Goal: Task Accomplishment & Management: Manage account settings

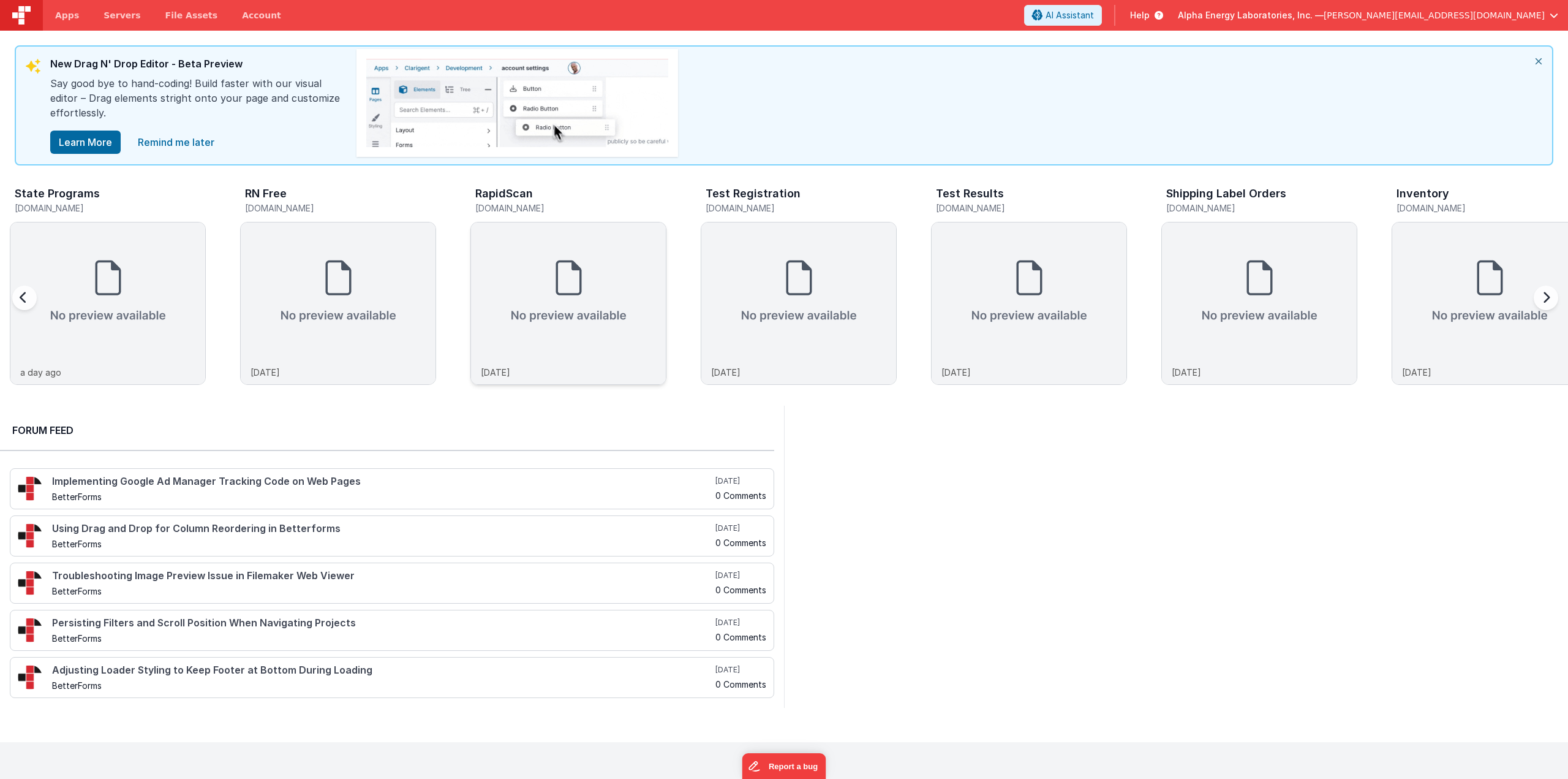
click at [512, 280] on img at bounding box center [567, 291] width 194 height 137
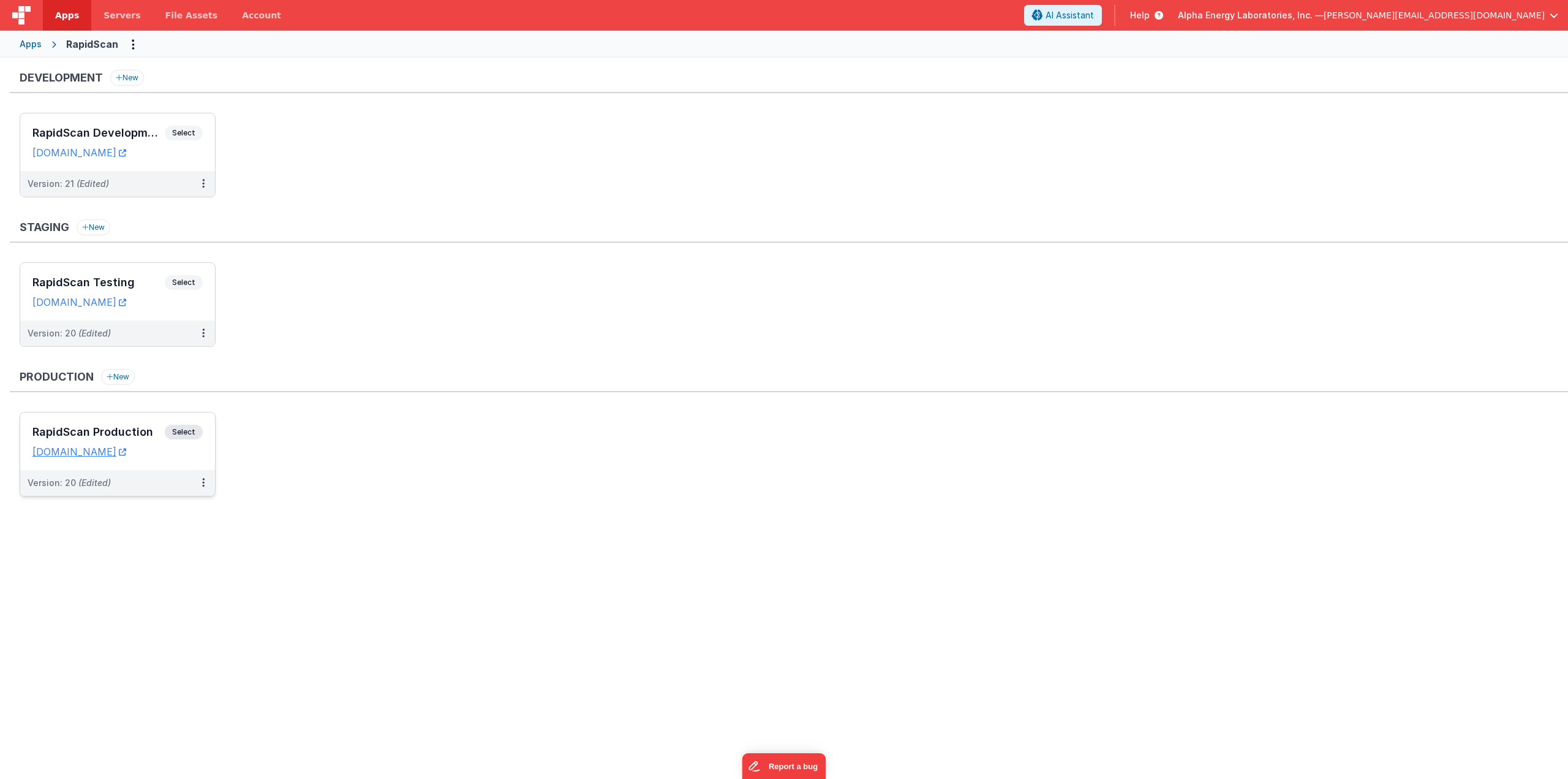
click at [189, 431] on span "Select" at bounding box center [183, 432] width 38 height 15
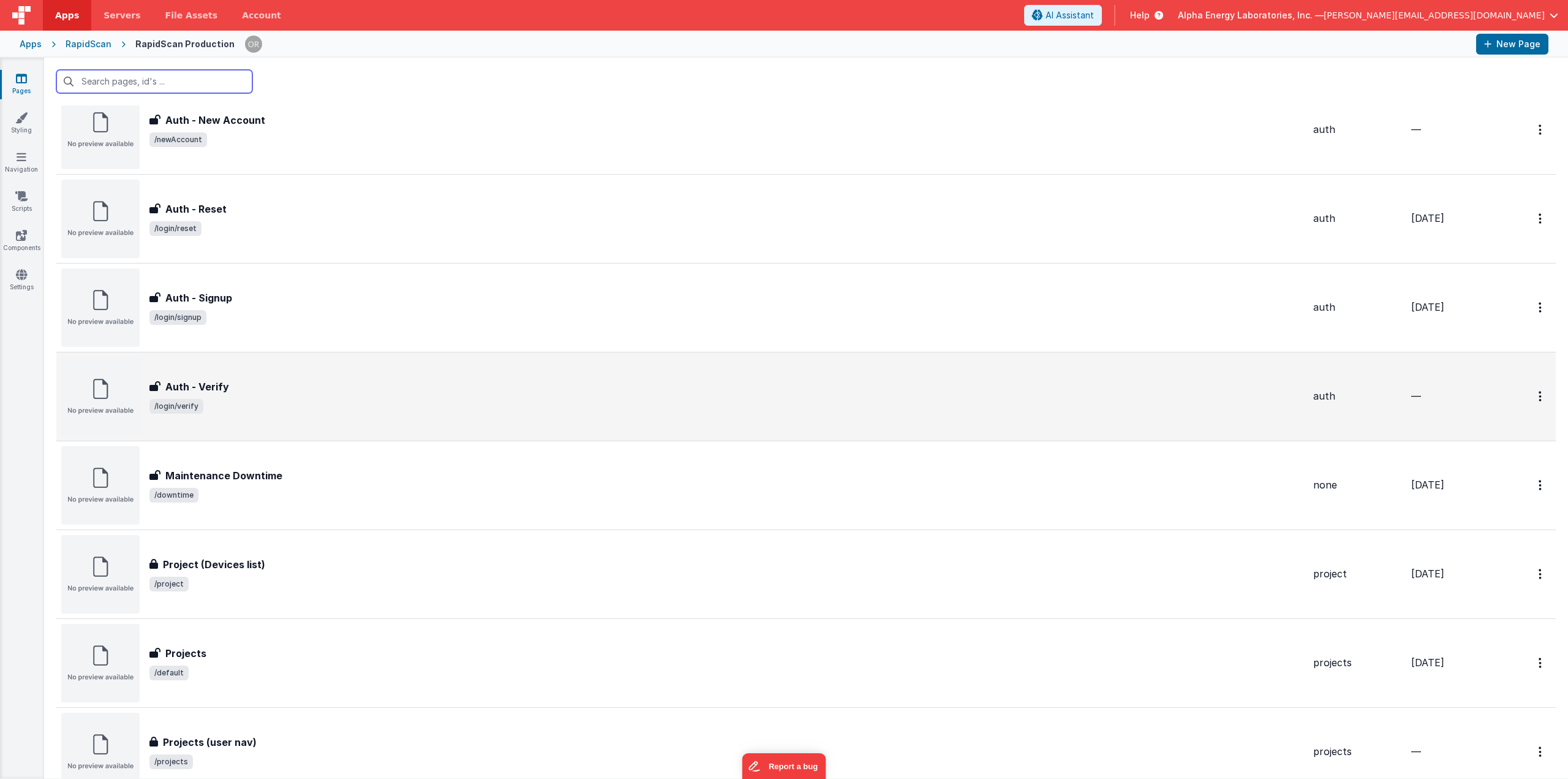
scroll to position [459, 0]
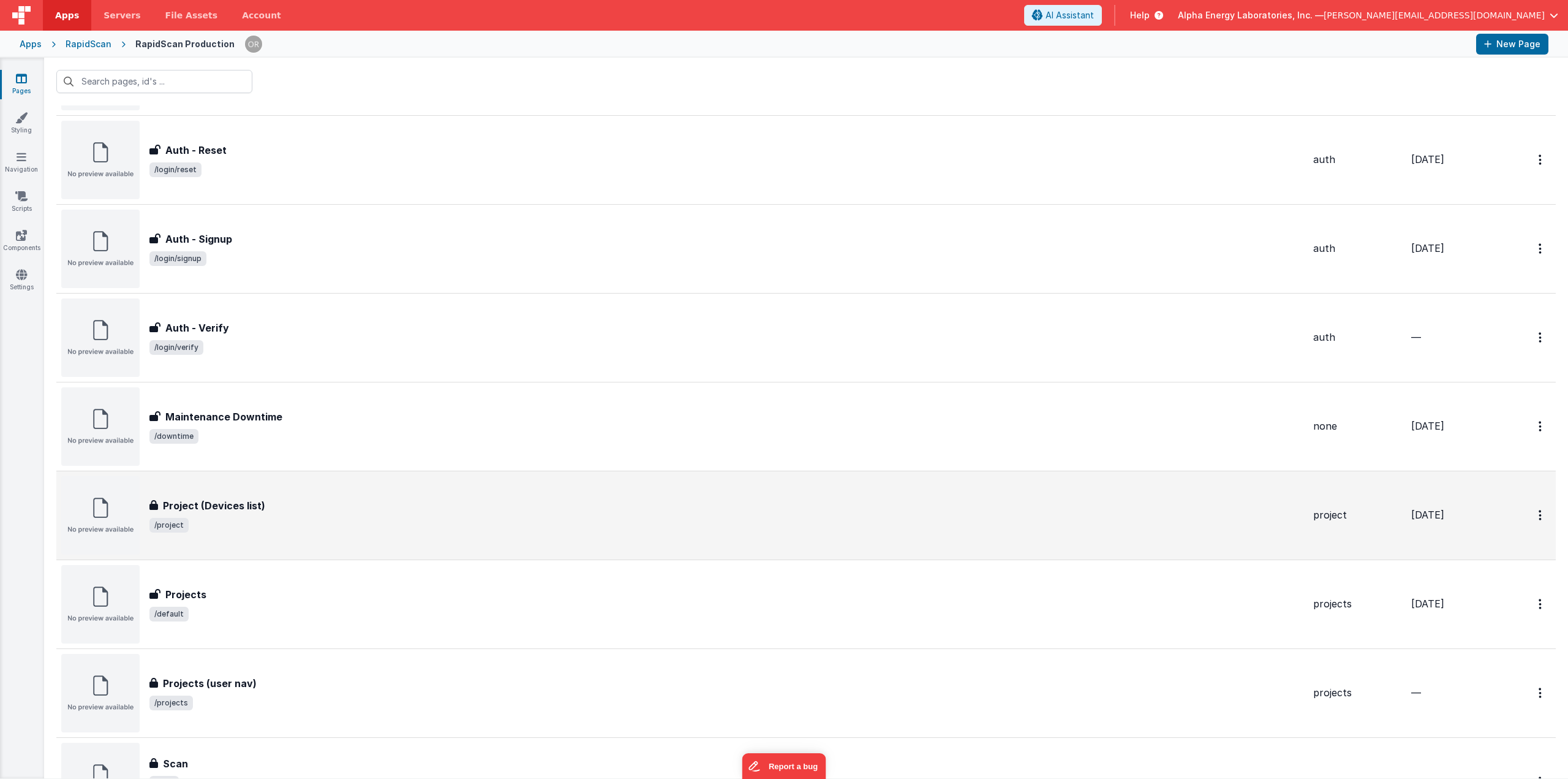
click at [310, 519] on span "/project" at bounding box center [726, 525] width 1153 height 15
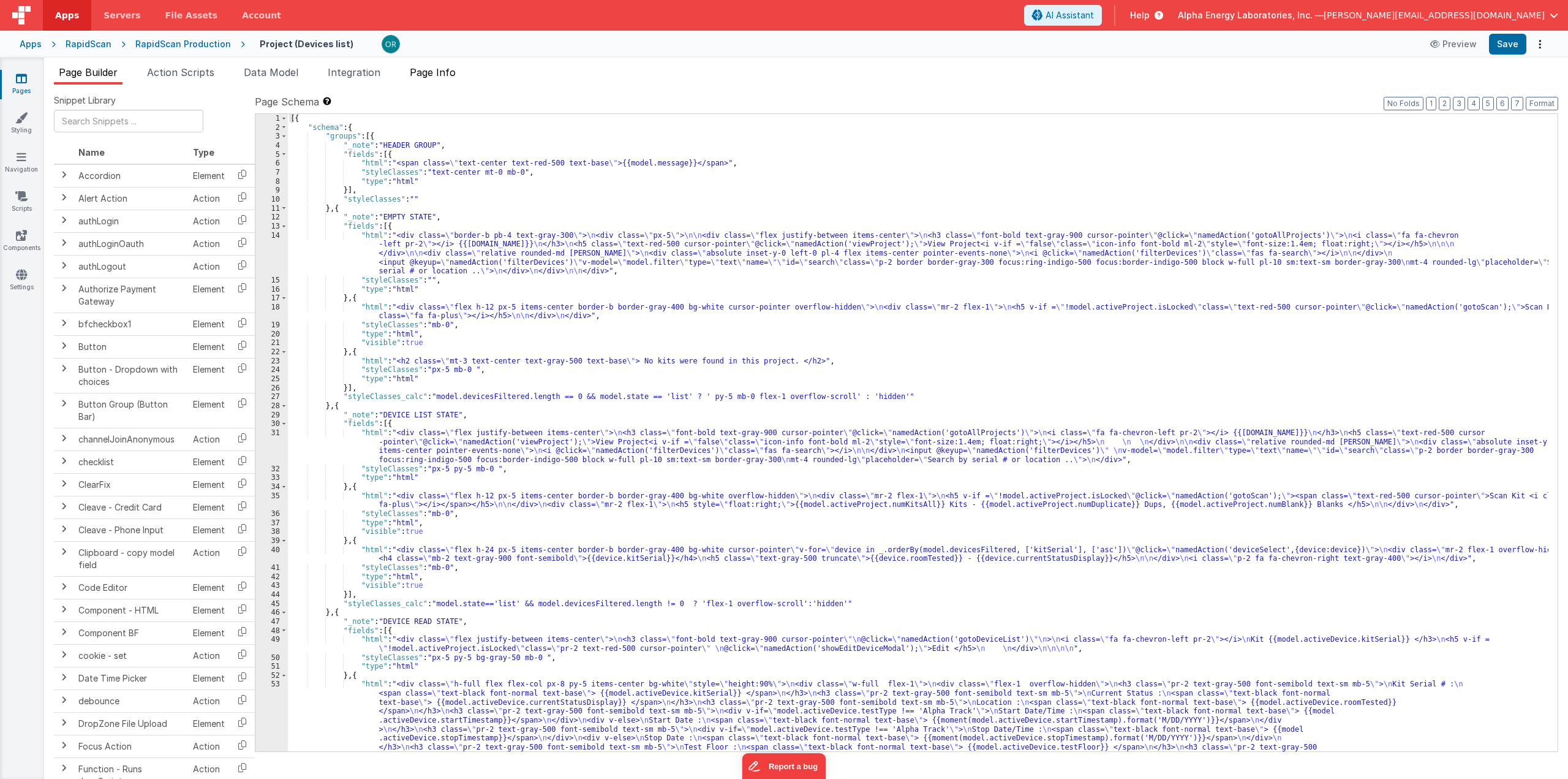
click at [456, 73] on span "Page Info" at bounding box center [432, 72] width 46 height 13
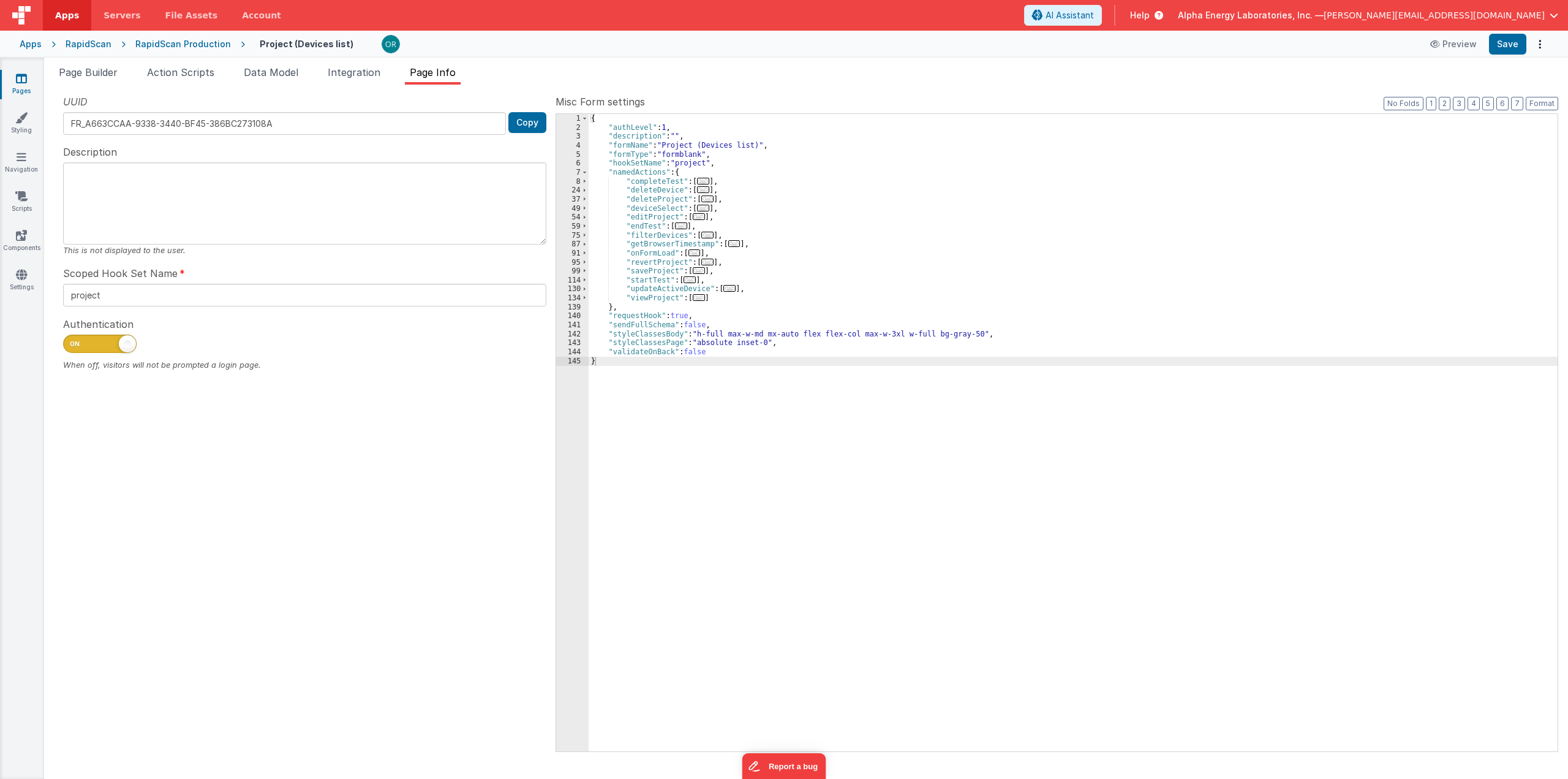
click at [194, 43] on div "RapidScan Production" at bounding box center [183, 43] width 95 height 13
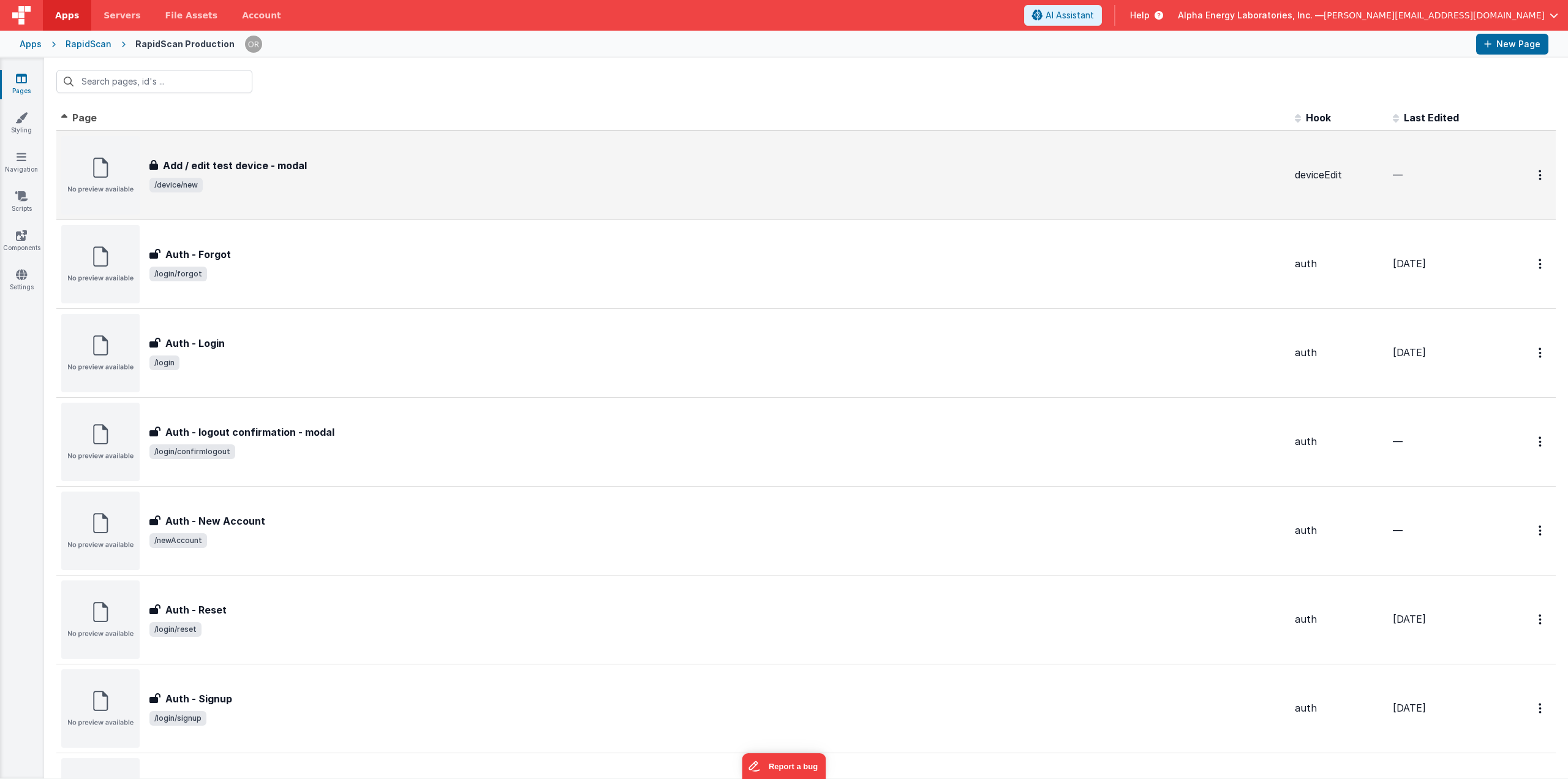
click at [288, 179] on span "/device/new" at bounding box center [717, 185] width 1135 height 15
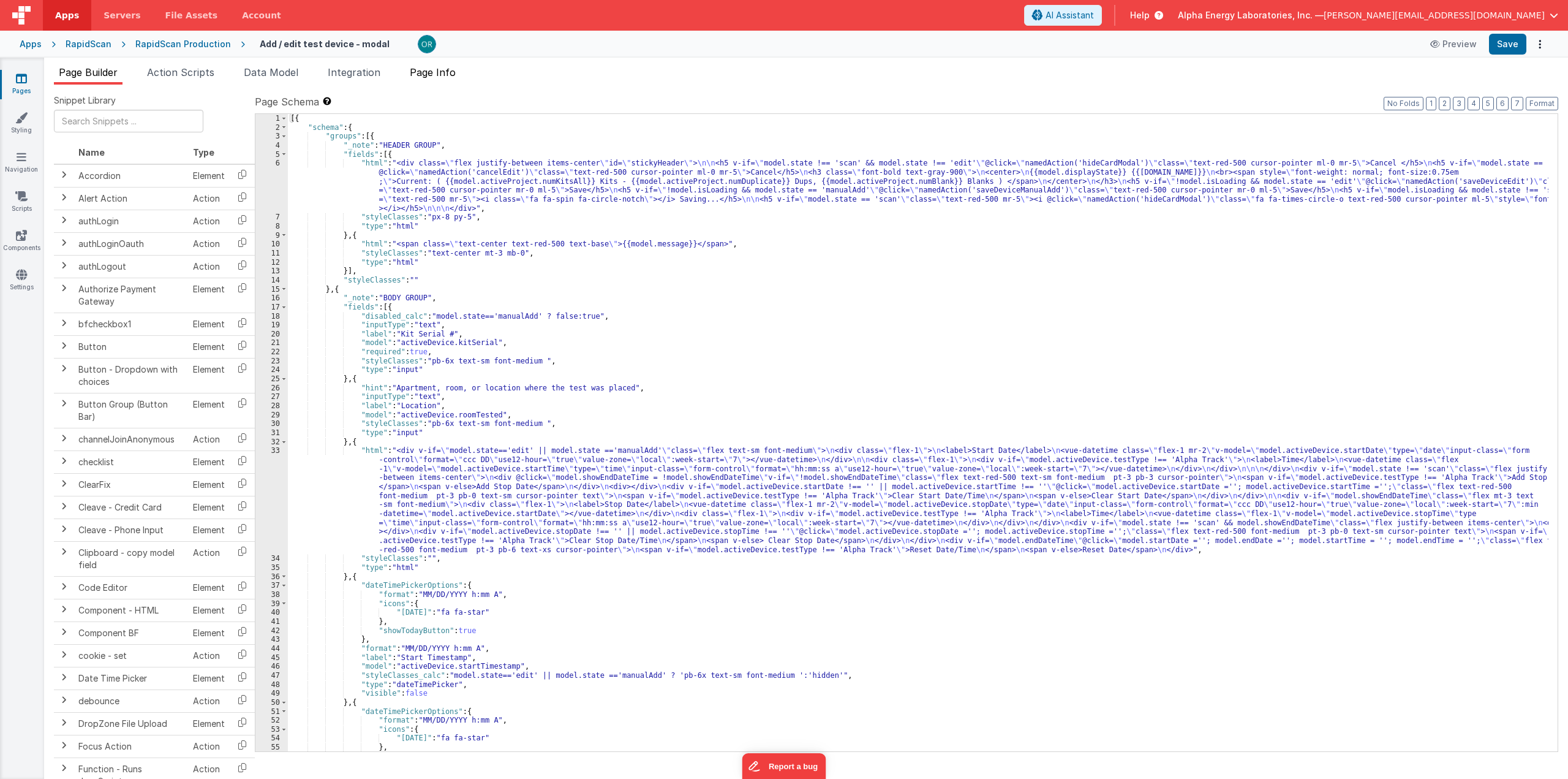
click at [441, 77] on span "Page Info" at bounding box center [432, 72] width 46 height 13
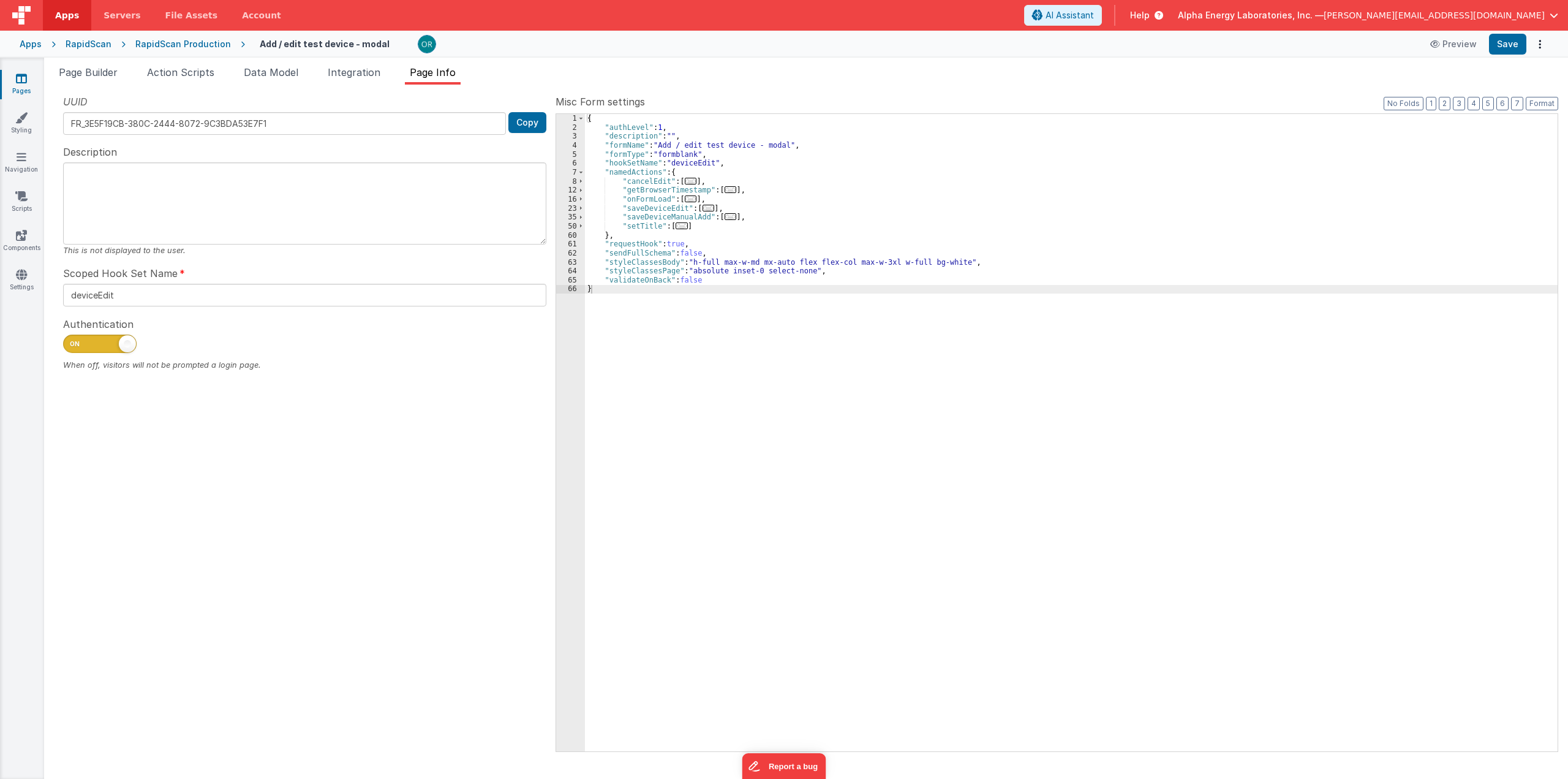
click at [179, 48] on div "RapidScan Production" at bounding box center [183, 43] width 95 height 13
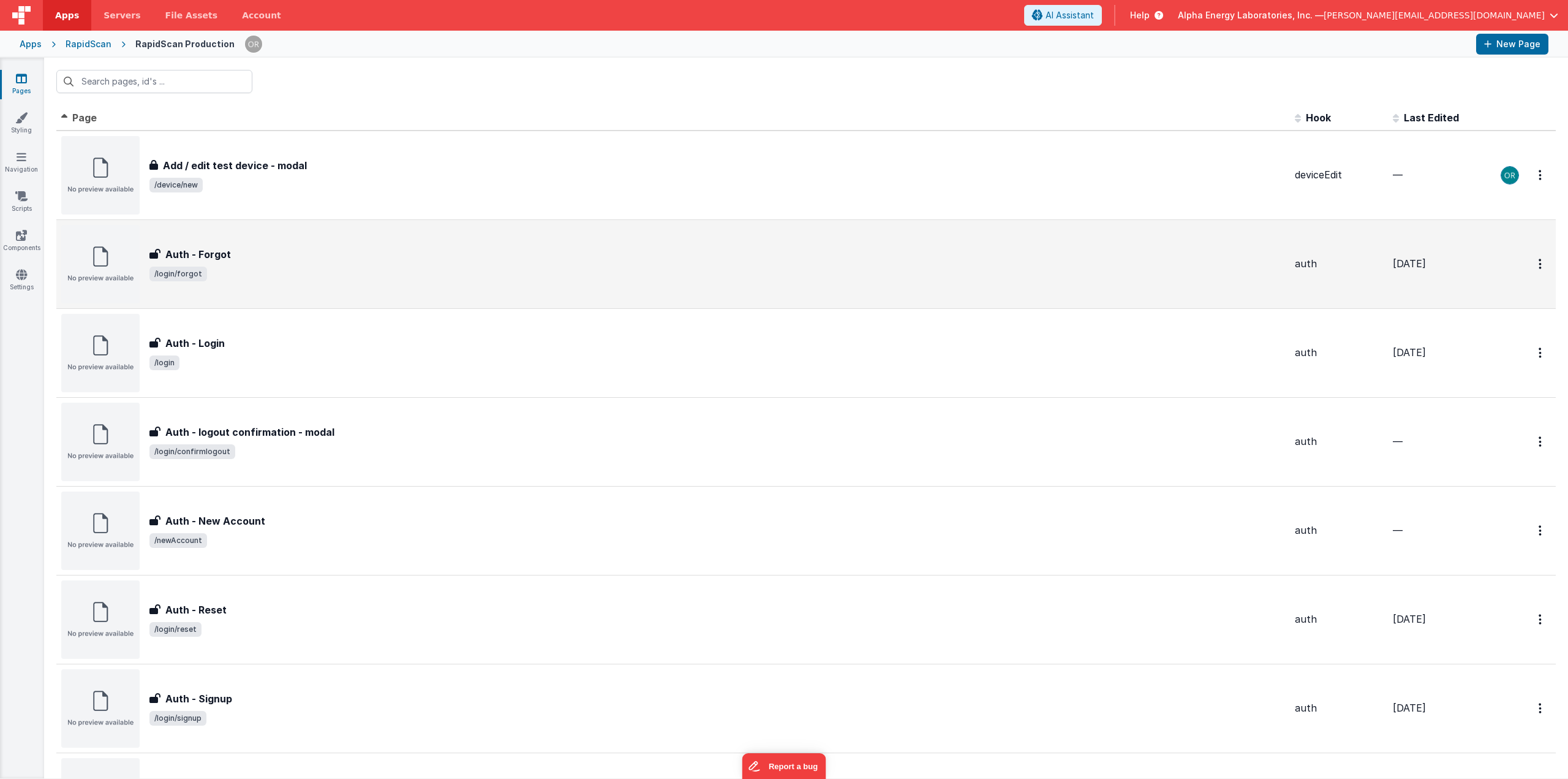
click at [245, 253] on div "Auth - Forgot" at bounding box center [717, 255] width 1135 height 15
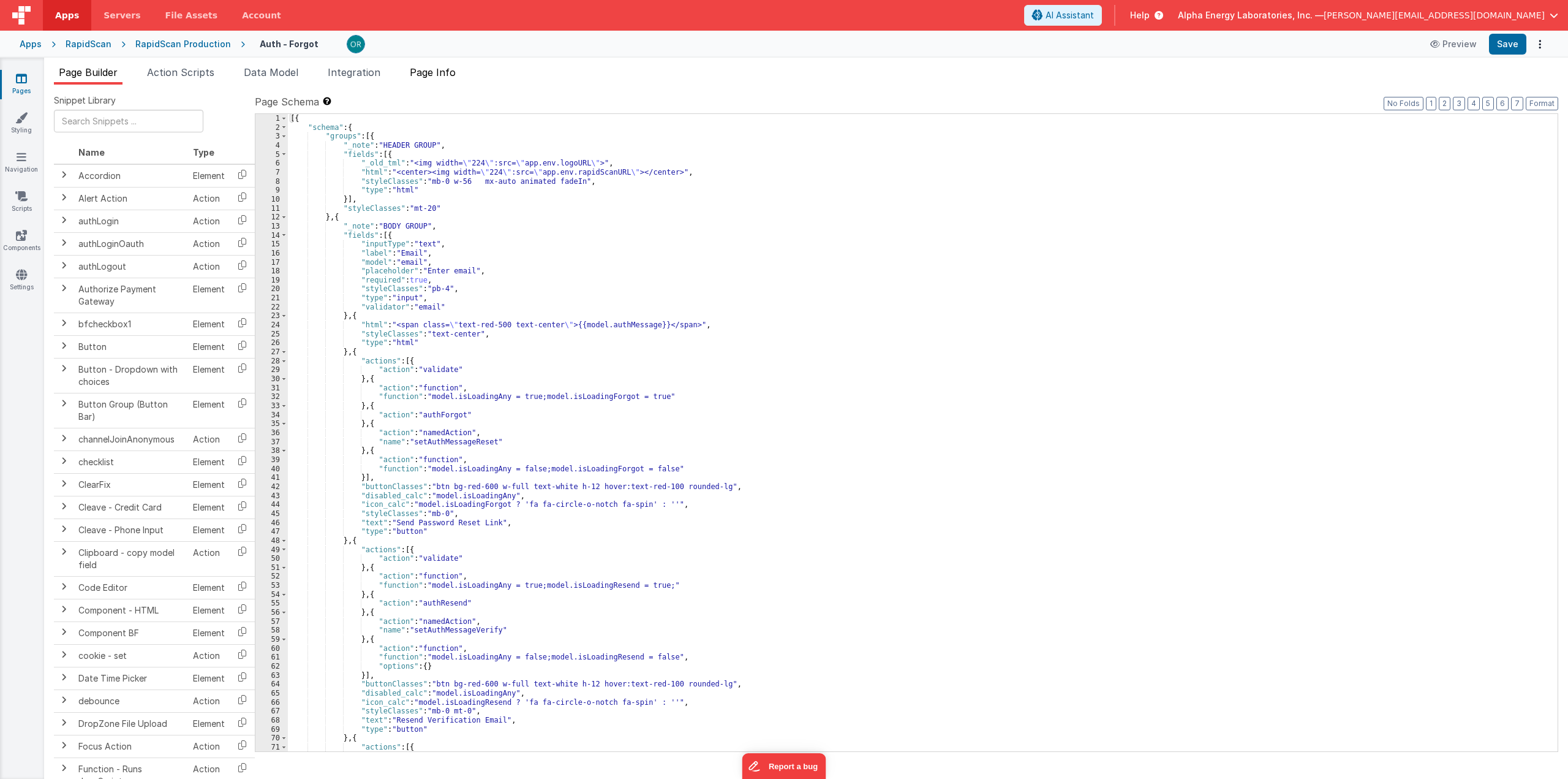
click at [443, 69] on span "Page Info" at bounding box center [432, 72] width 46 height 13
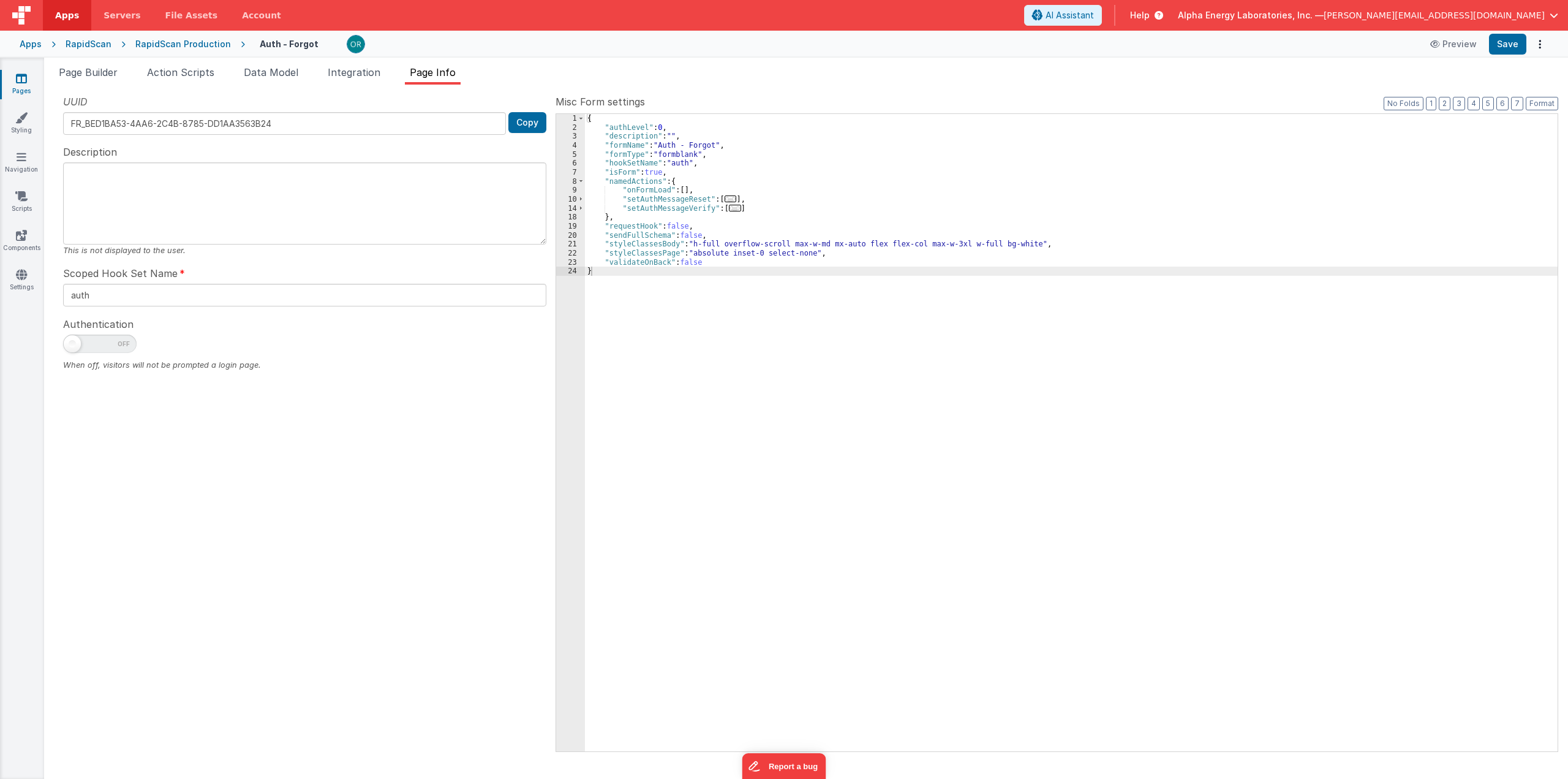
click at [109, 341] on span at bounding box center [100, 344] width 73 height 18
click at [73, 341] on input "checkbox" at bounding box center [68, 342] width 10 height 10
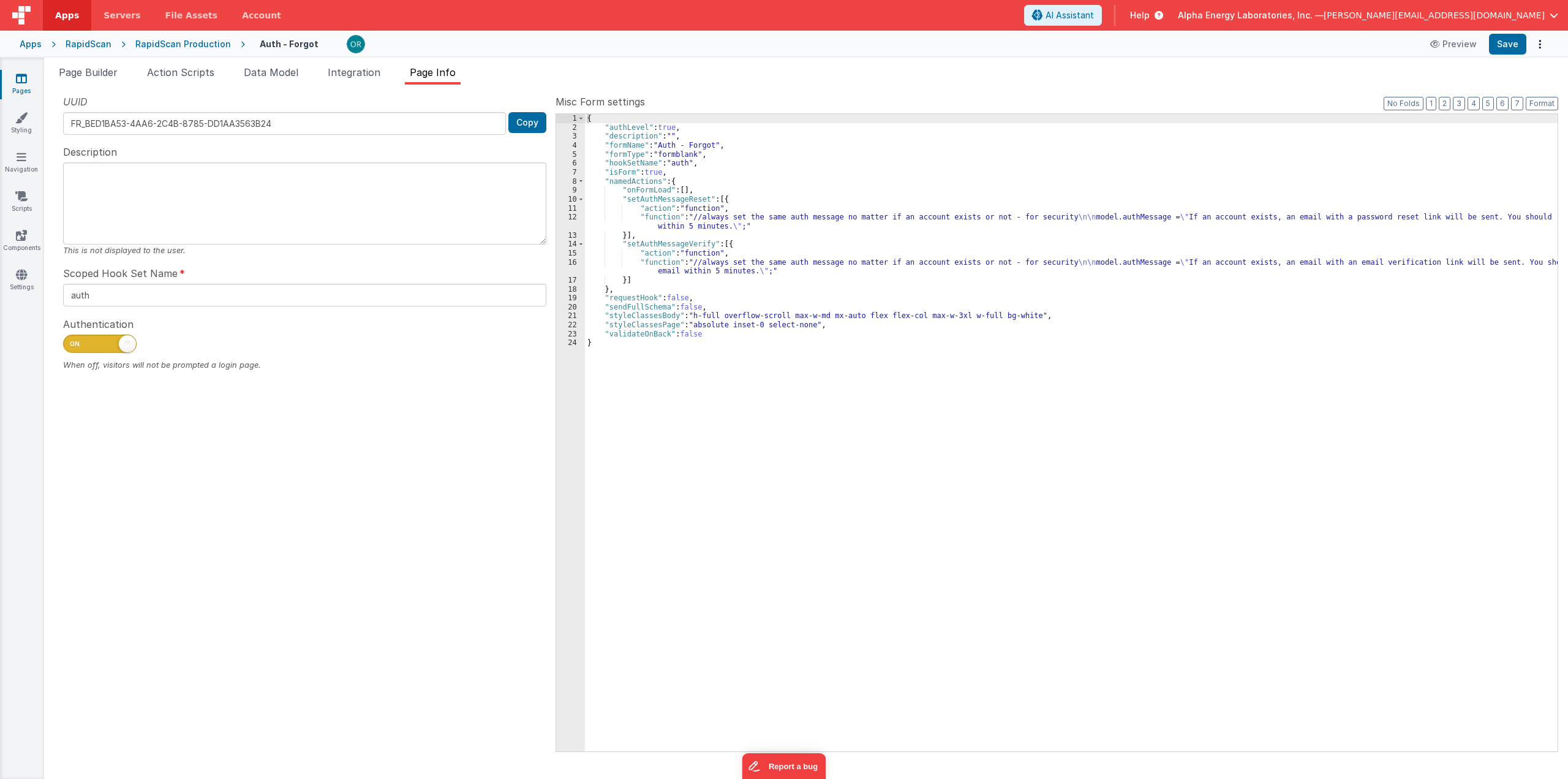
click at [109, 341] on span at bounding box center [100, 344] width 73 height 18
click at [73, 341] on input "checkbox" at bounding box center [68, 342] width 10 height 10
checkbox input "false"
click at [204, 43] on div "RapidScan Production" at bounding box center [183, 43] width 95 height 13
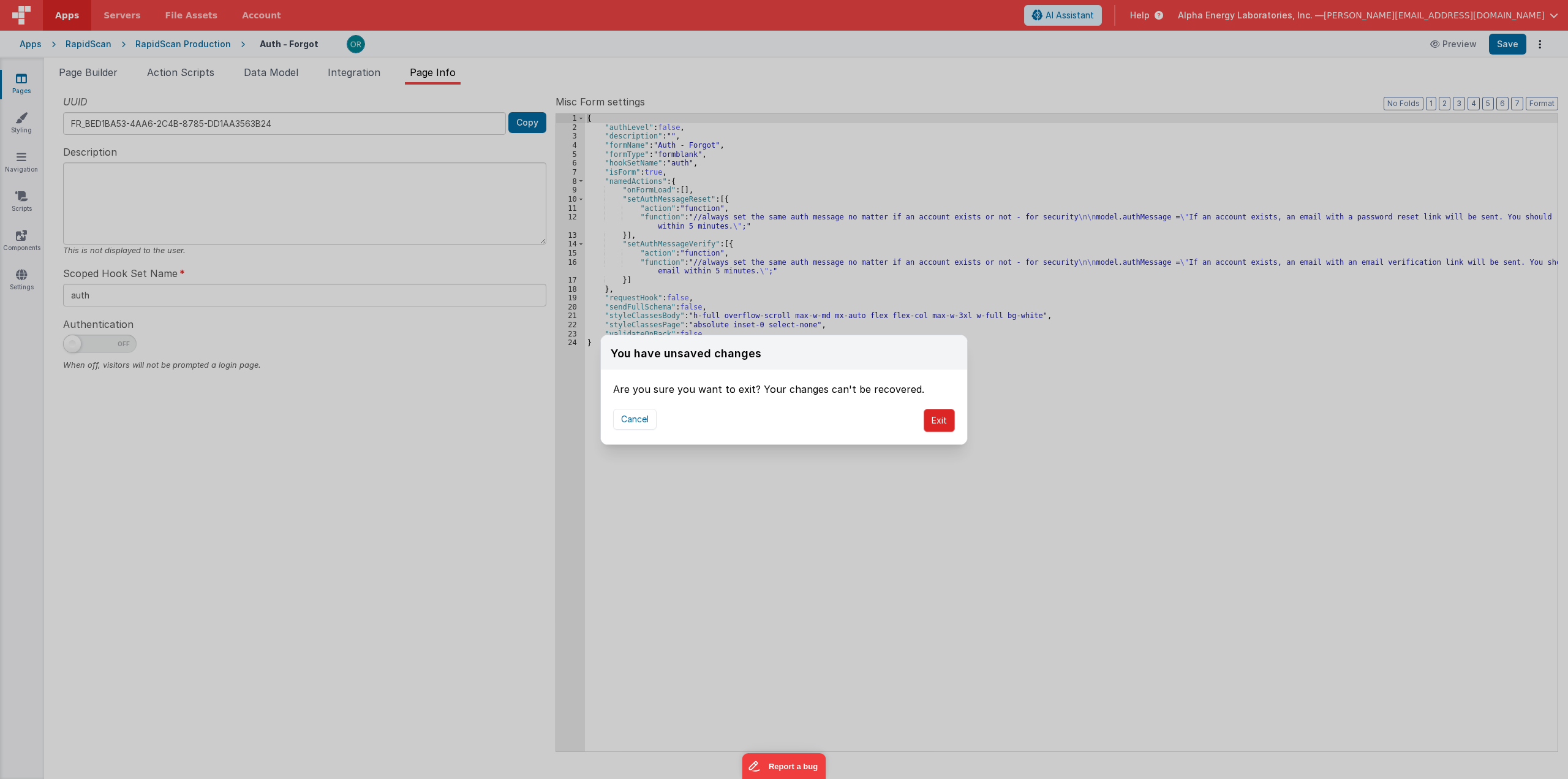
click at [944, 410] on button "Exit" at bounding box center [939, 420] width 31 height 23
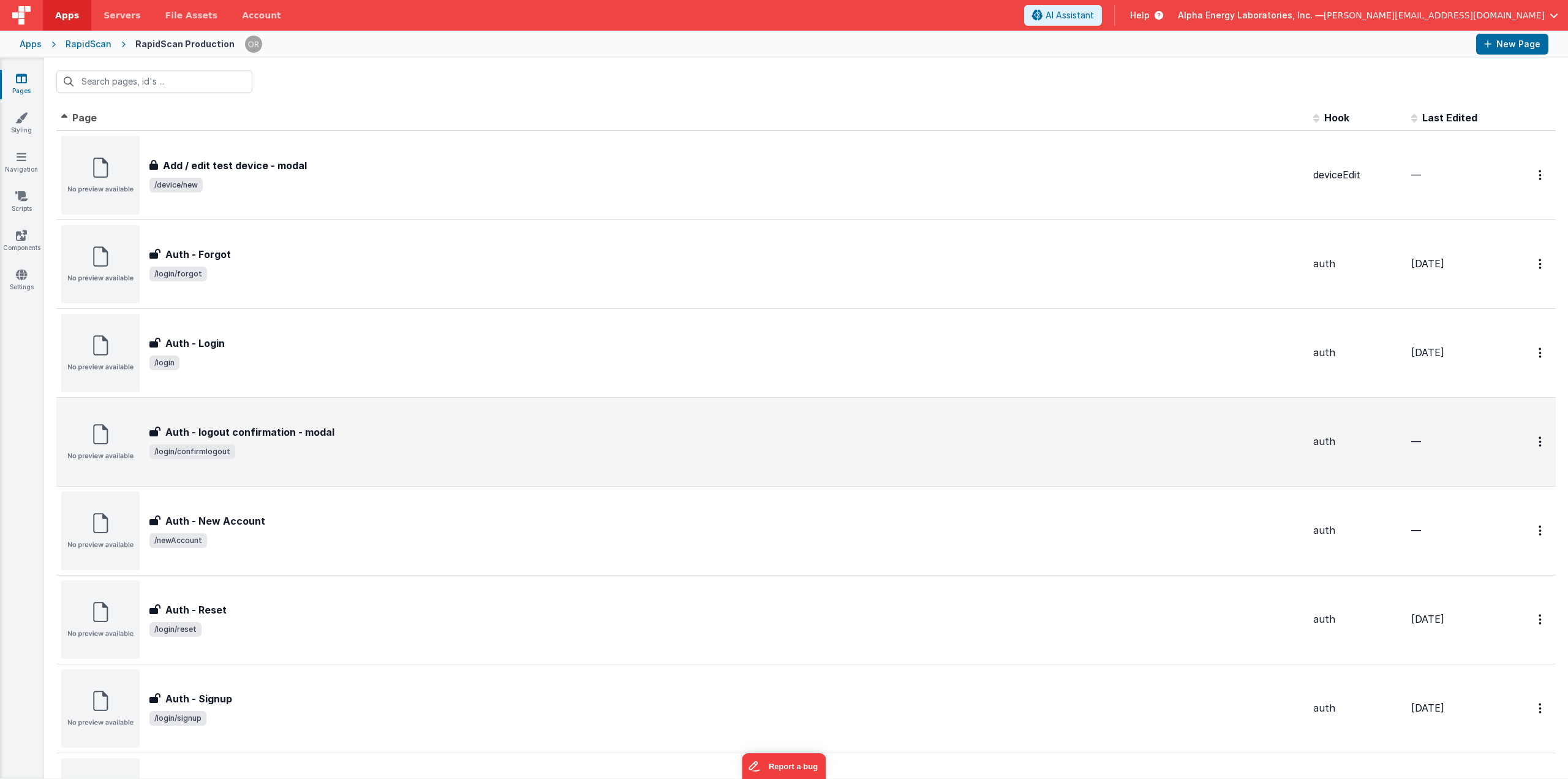
click at [335, 413] on div "Auth - logout confirmation - modal Auth - logout confirmation - modal /login/co…" at bounding box center [682, 442] width 1242 height 78
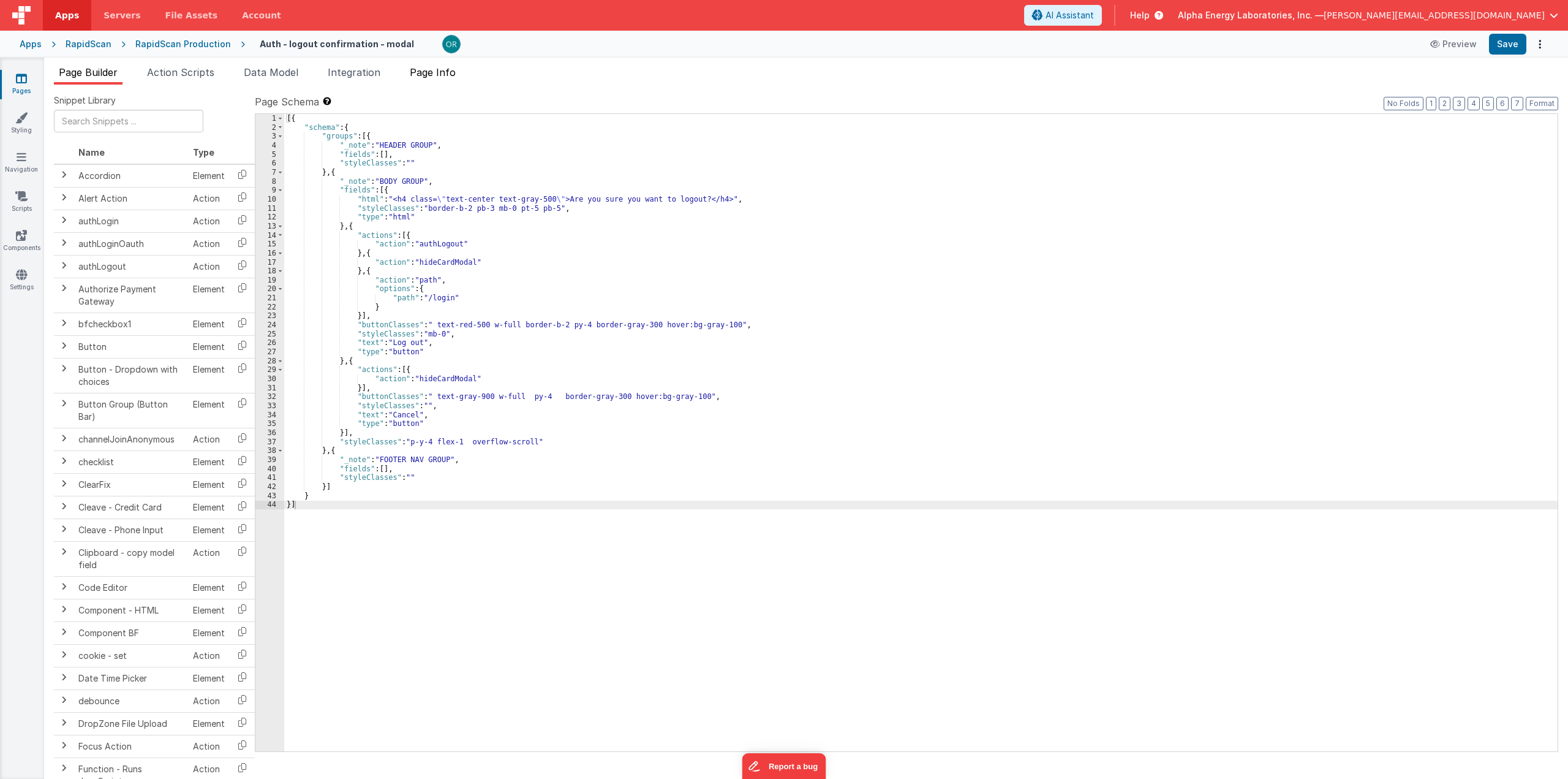
drag, startPoint x: 436, startPoint y: 62, endPoint x: 437, endPoint y: 68, distance: 6.1
click at [437, 68] on div "Page Builder Action Scripts Data Model Integration Page Info Snippet Library Na…" at bounding box center [806, 418] width 1524 height 721
click at [437, 68] on span "Page Info" at bounding box center [432, 72] width 46 height 13
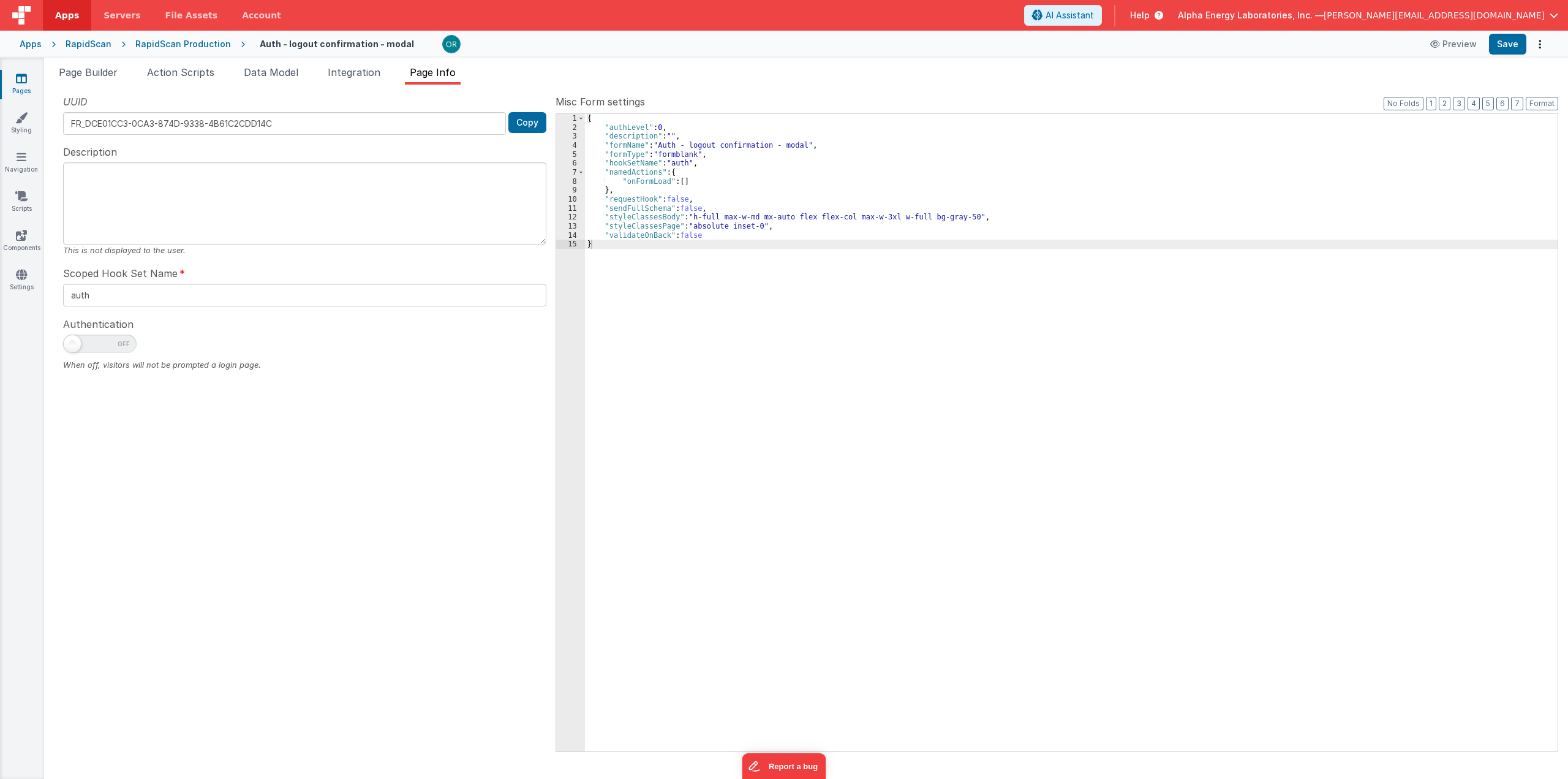
click at [172, 43] on div "RapidScan Production" at bounding box center [183, 43] width 95 height 13
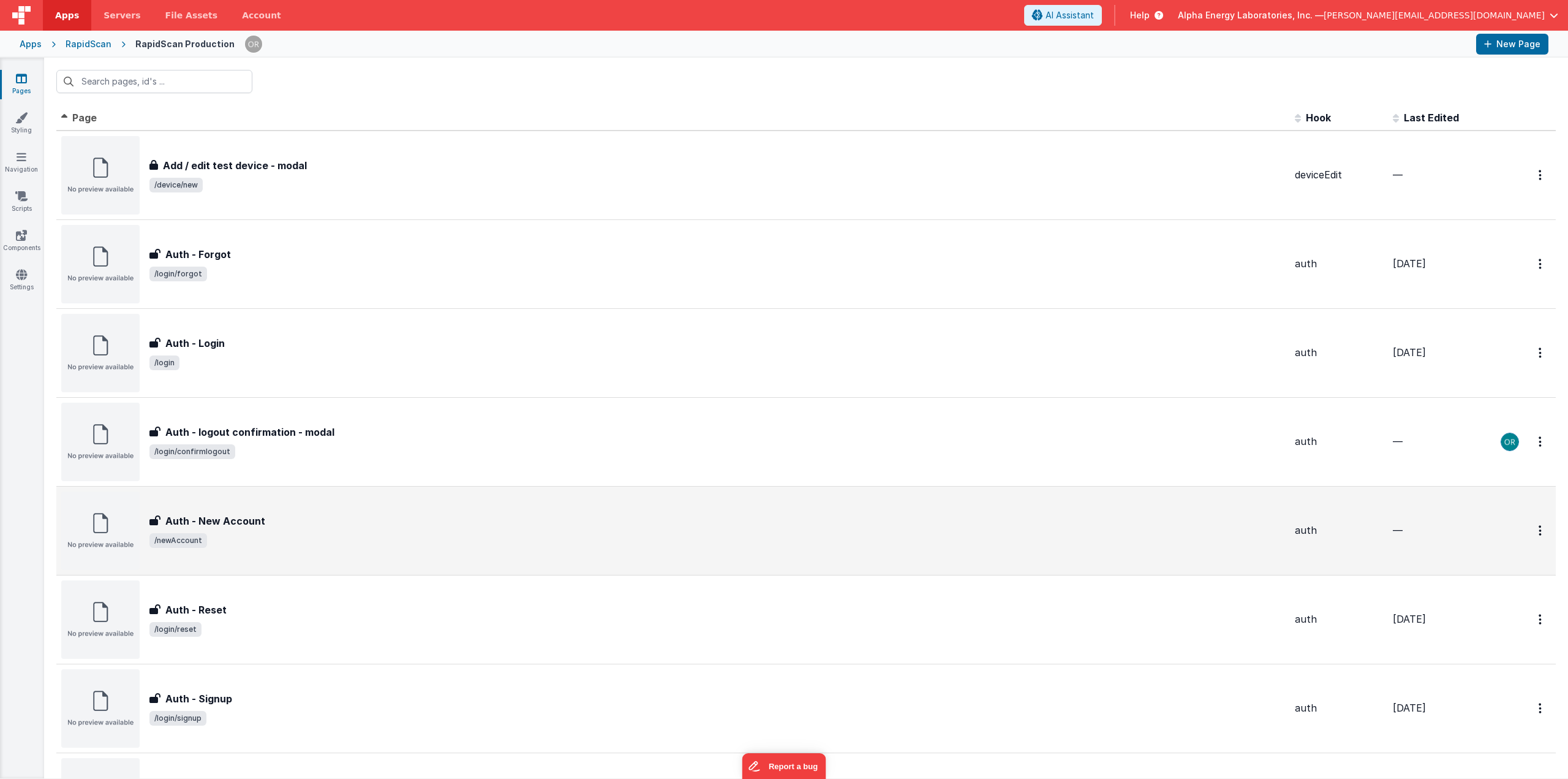
click at [352, 551] on div "Auth - New Account Auth - New Account /newAccount" at bounding box center [673, 531] width 1223 height 78
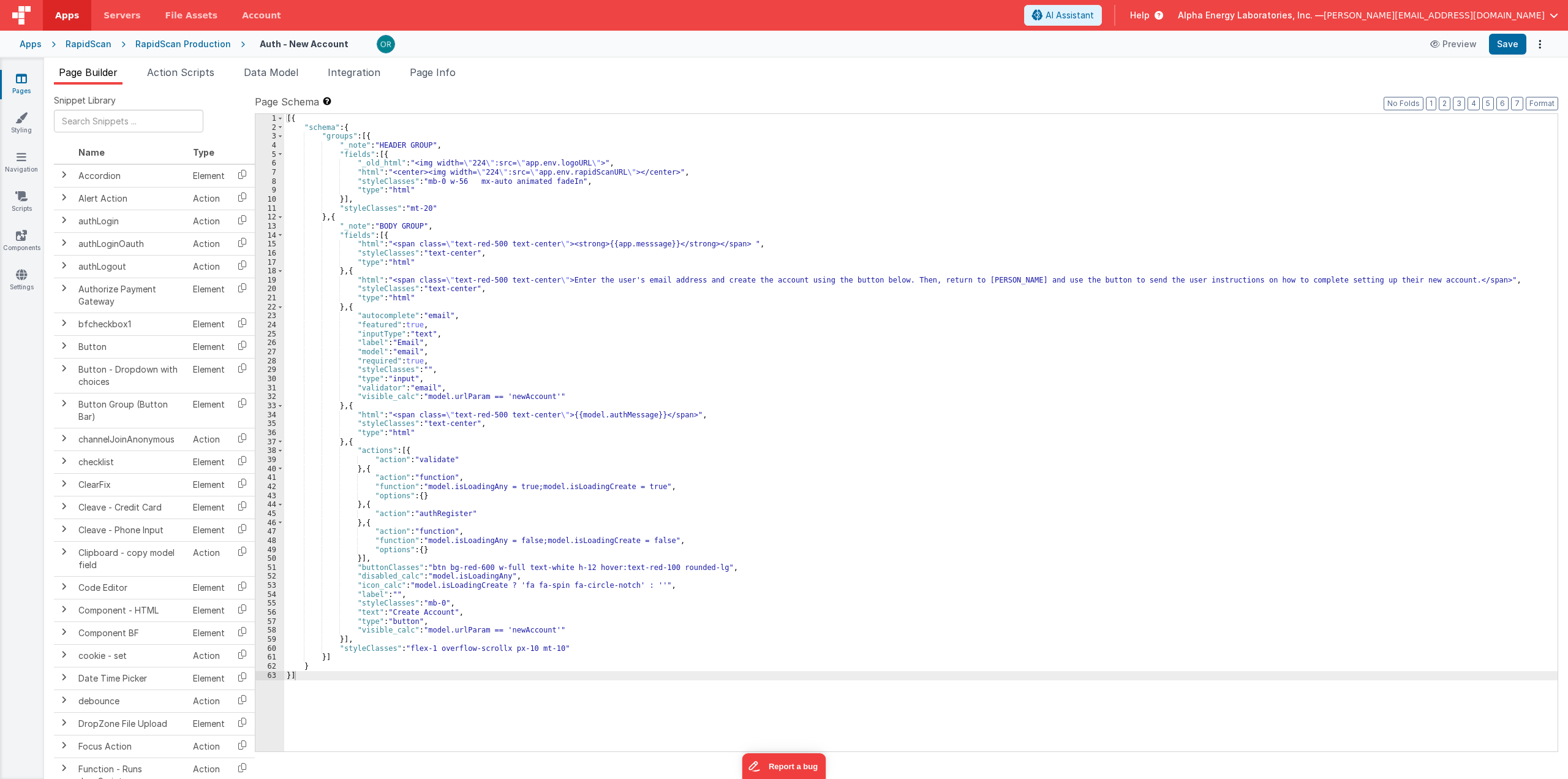
click at [438, 90] on div "Snippet Library Name Type Accordion Element Alert Action Action authLogin Actio…" at bounding box center [806, 441] width 1524 height 714
click at [448, 68] on span "Page Info" at bounding box center [432, 72] width 46 height 13
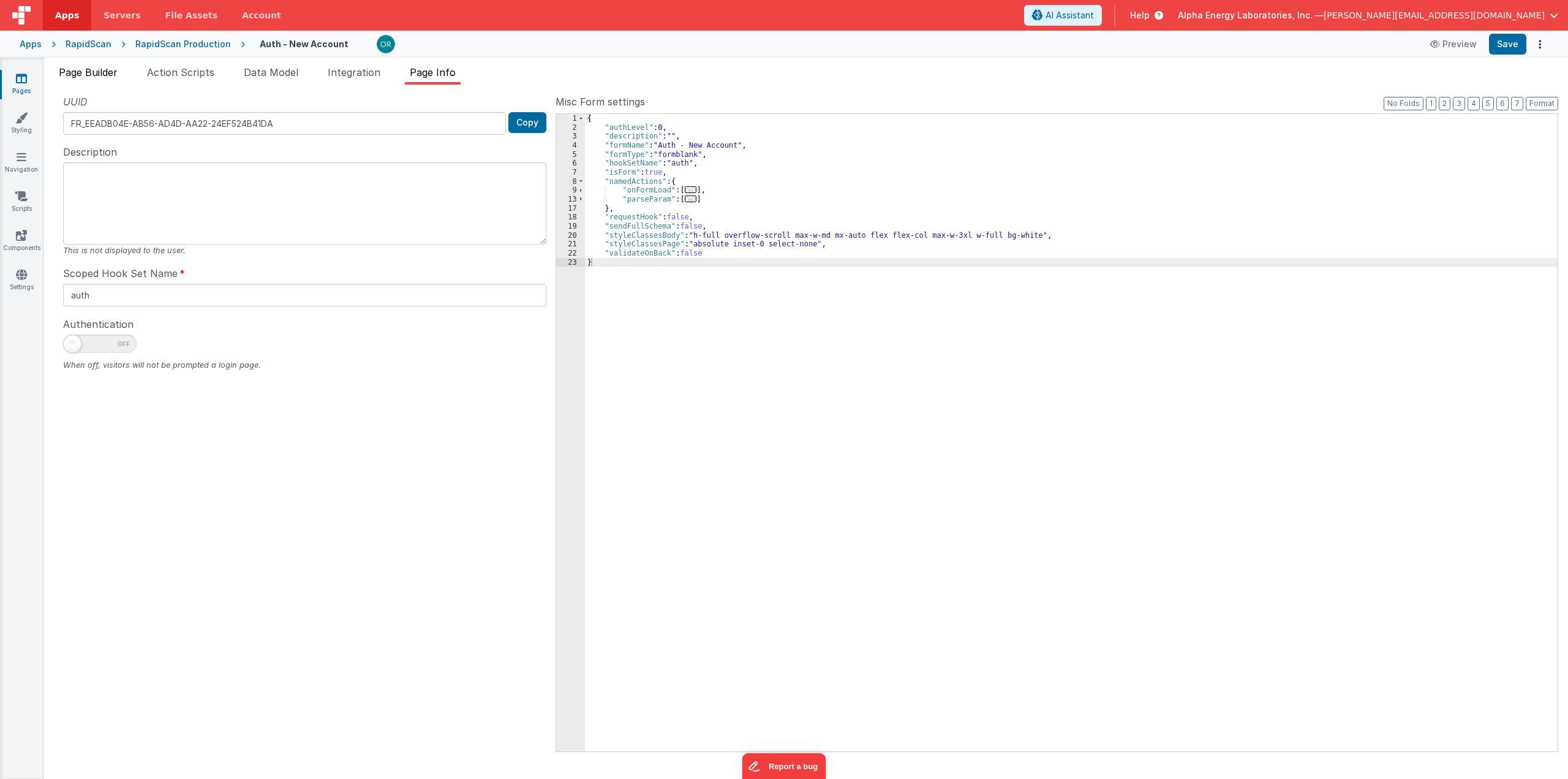
click at [108, 77] on span "Page Builder" at bounding box center [88, 72] width 58 height 13
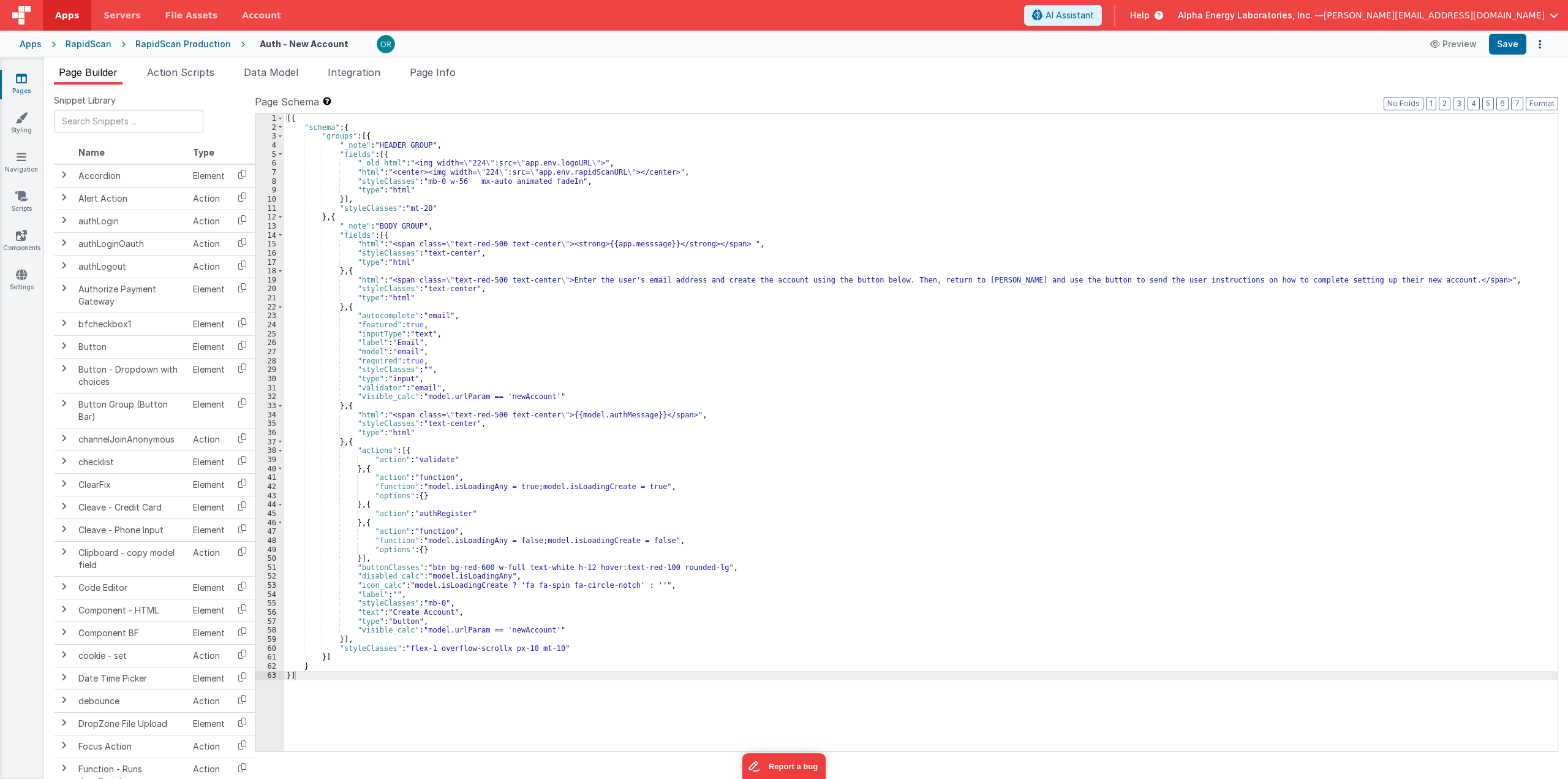
click at [183, 46] on div "RapidScan Production" at bounding box center [183, 43] width 95 height 13
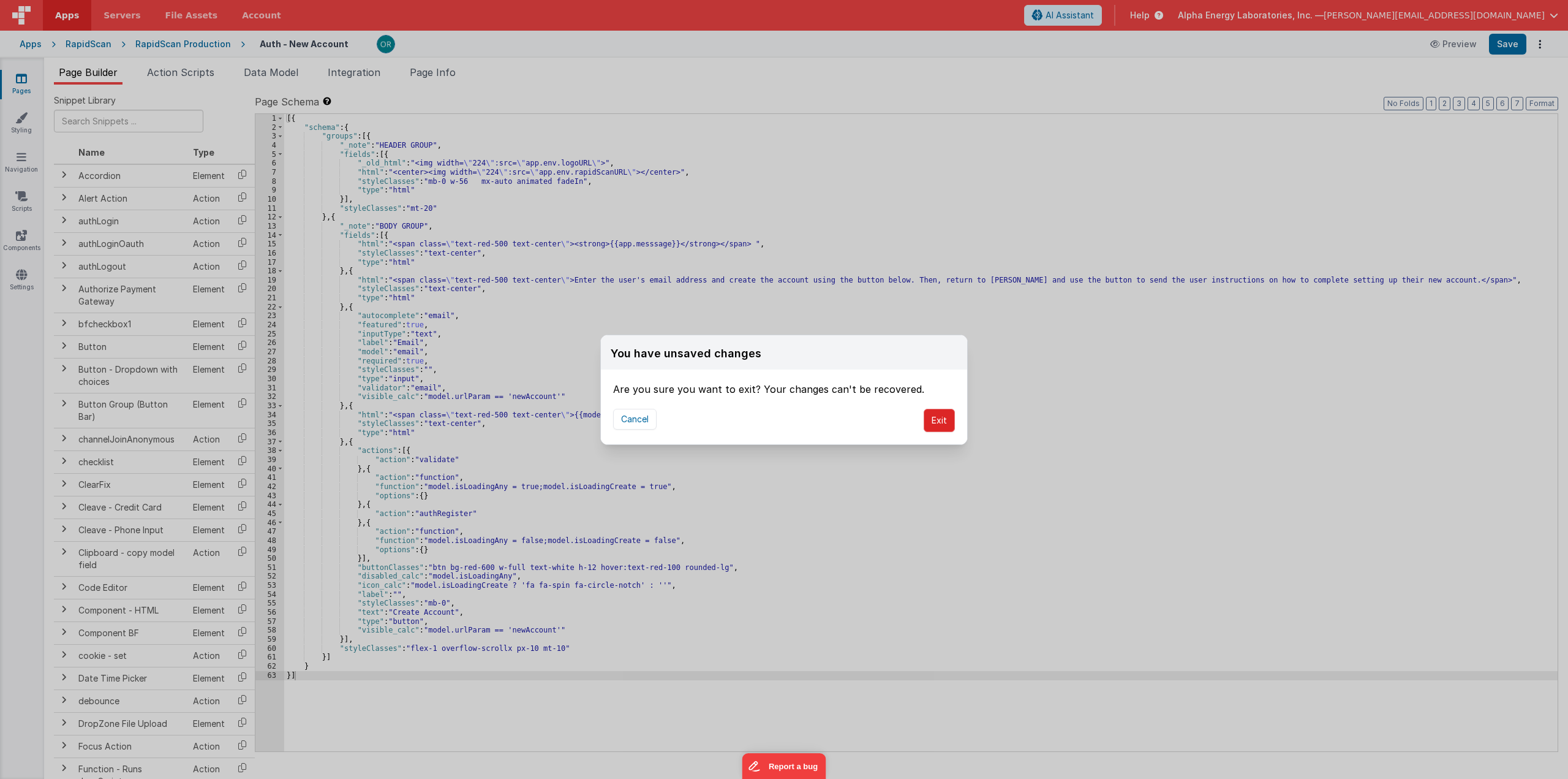
click at [949, 421] on button "Exit" at bounding box center [939, 420] width 31 height 23
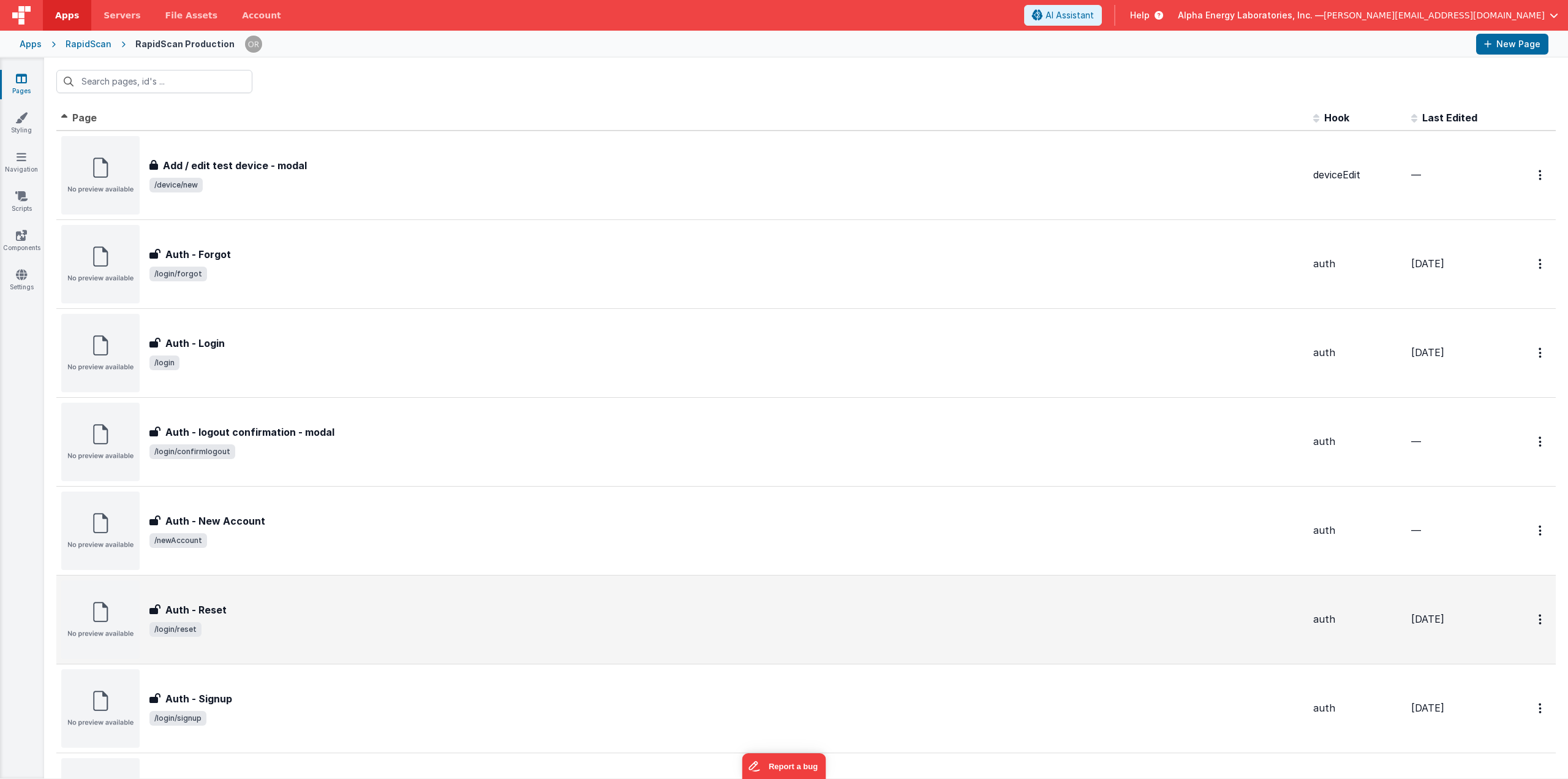
click at [360, 591] on div "Auth - Reset Auth - Reset /login/reset" at bounding box center [682, 620] width 1242 height 78
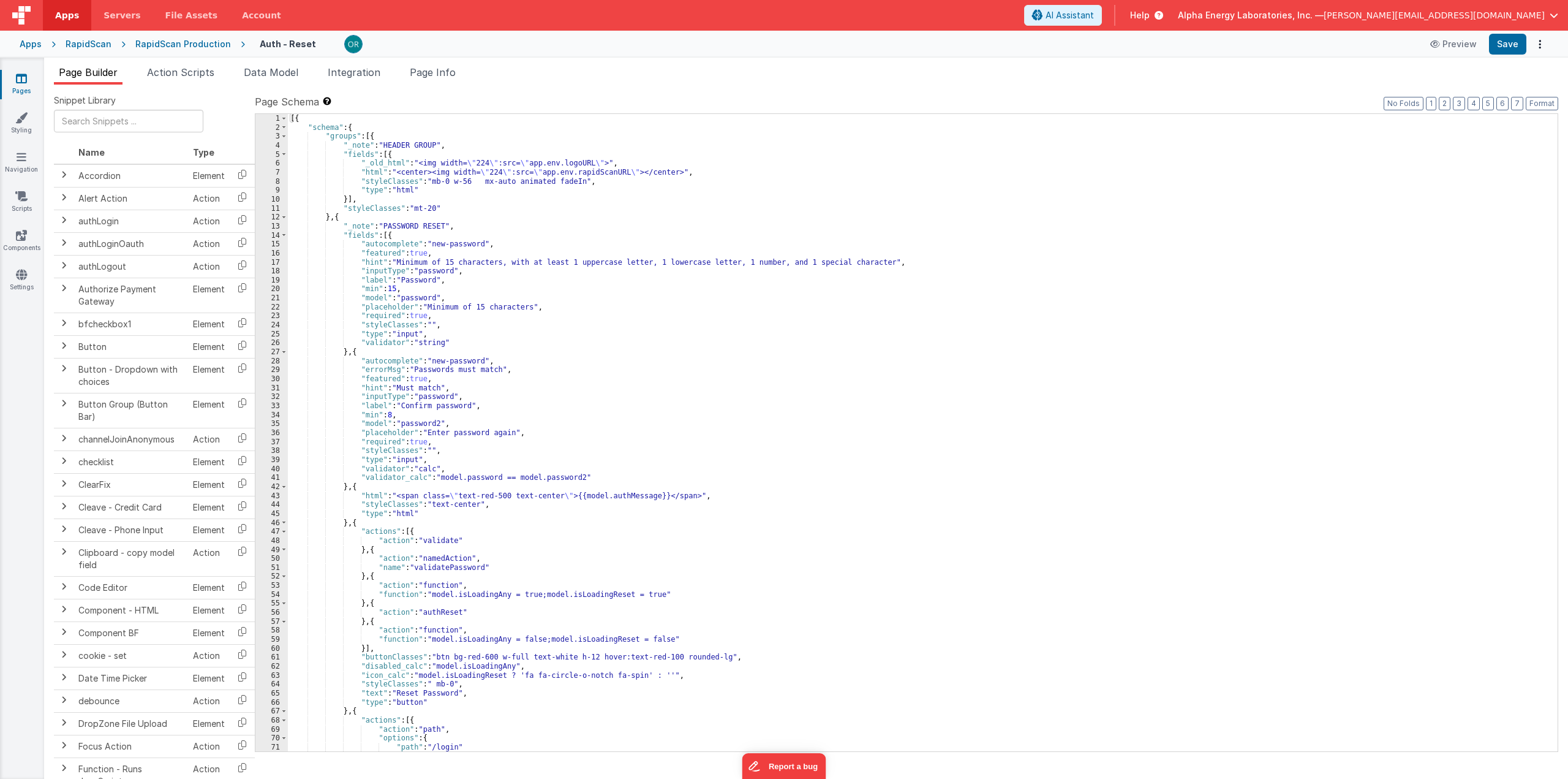
click at [469, 69] on ul "Page Builder Action Scripts Data Model Integration Page Info" at bounding box center [806, 74] width 1524 height 19
click at [445, 73] on span "Page Info" at bounding box center [432, 72] width 46 height 13
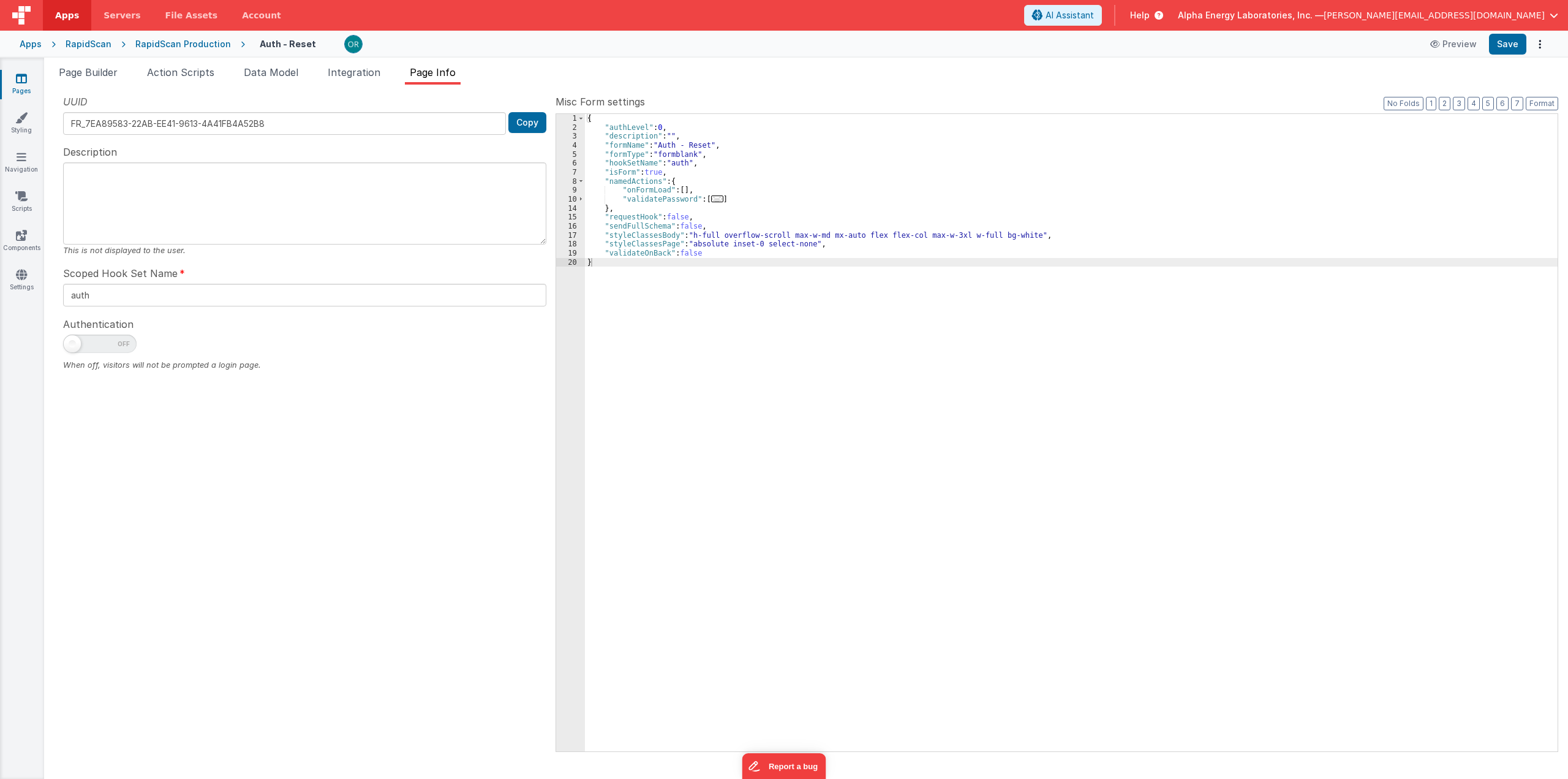
click at [199, 45] on div "RapidScan Production" at bounding box center [183, 43] width 95 height 13
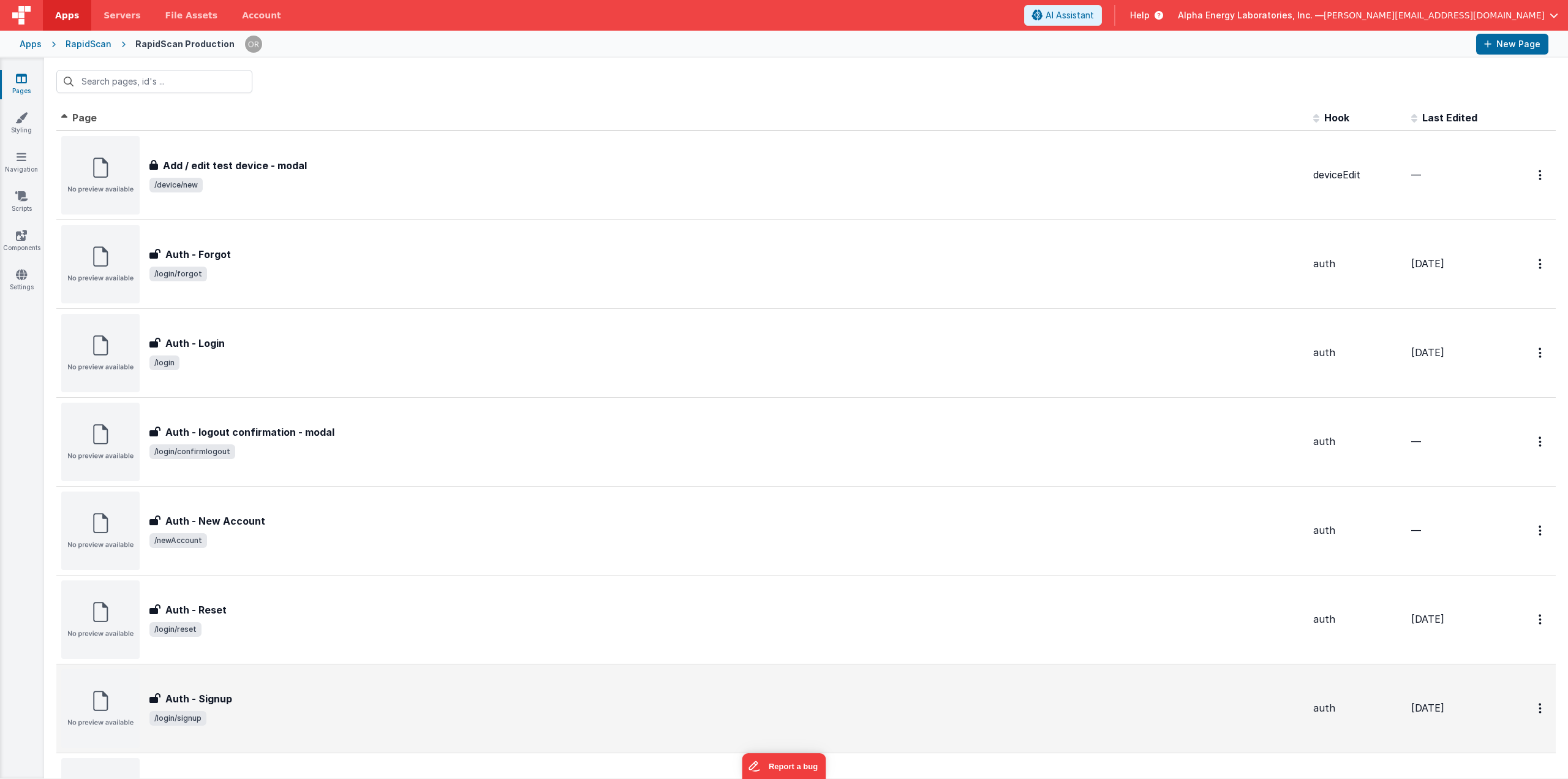
click at [327, 684] on div "Auth - Signup Auth - Signup /login/signup" at bounding box center [682, 708] width 1242 height 78
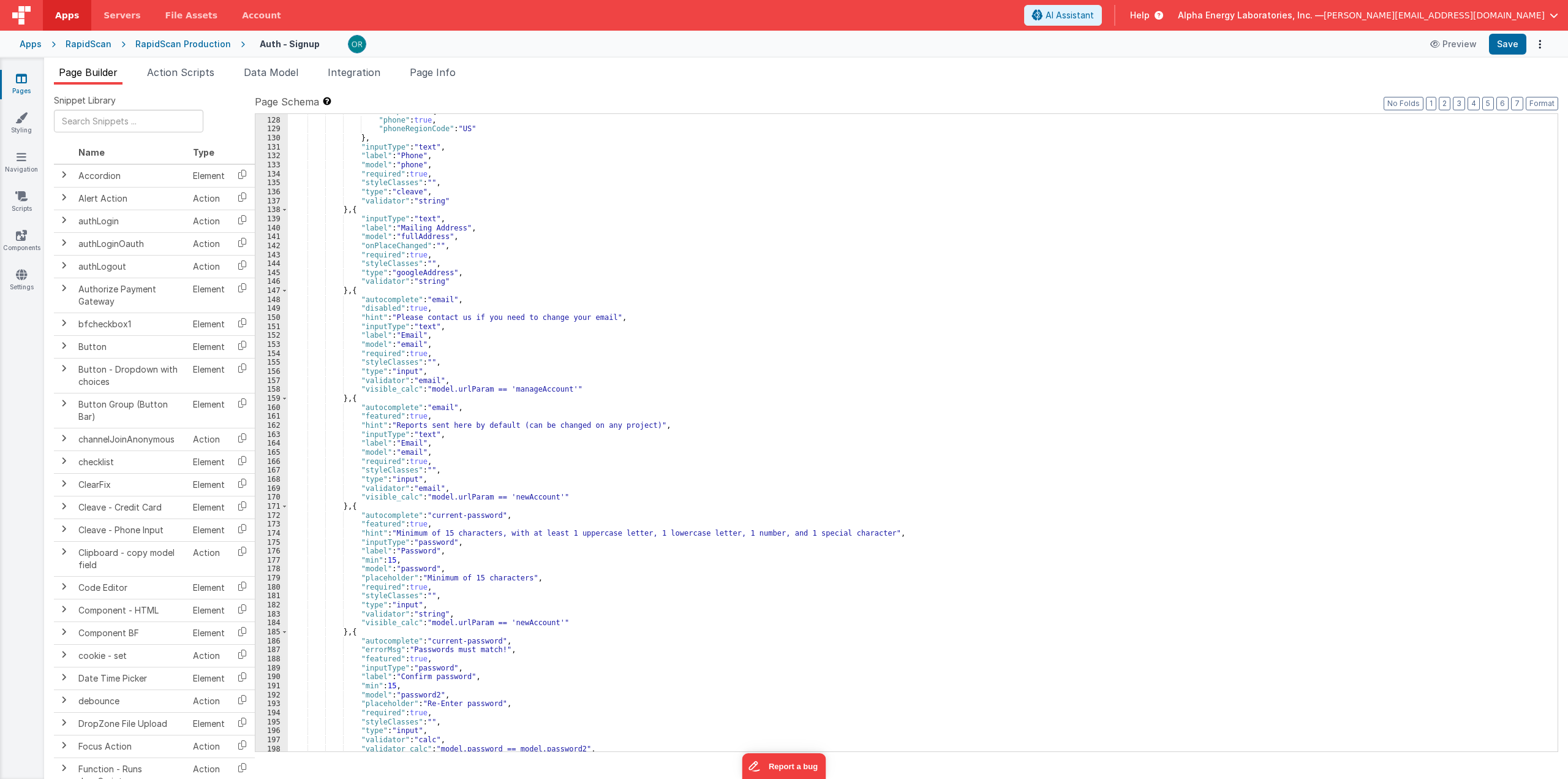
scroll to position [1232, 0]
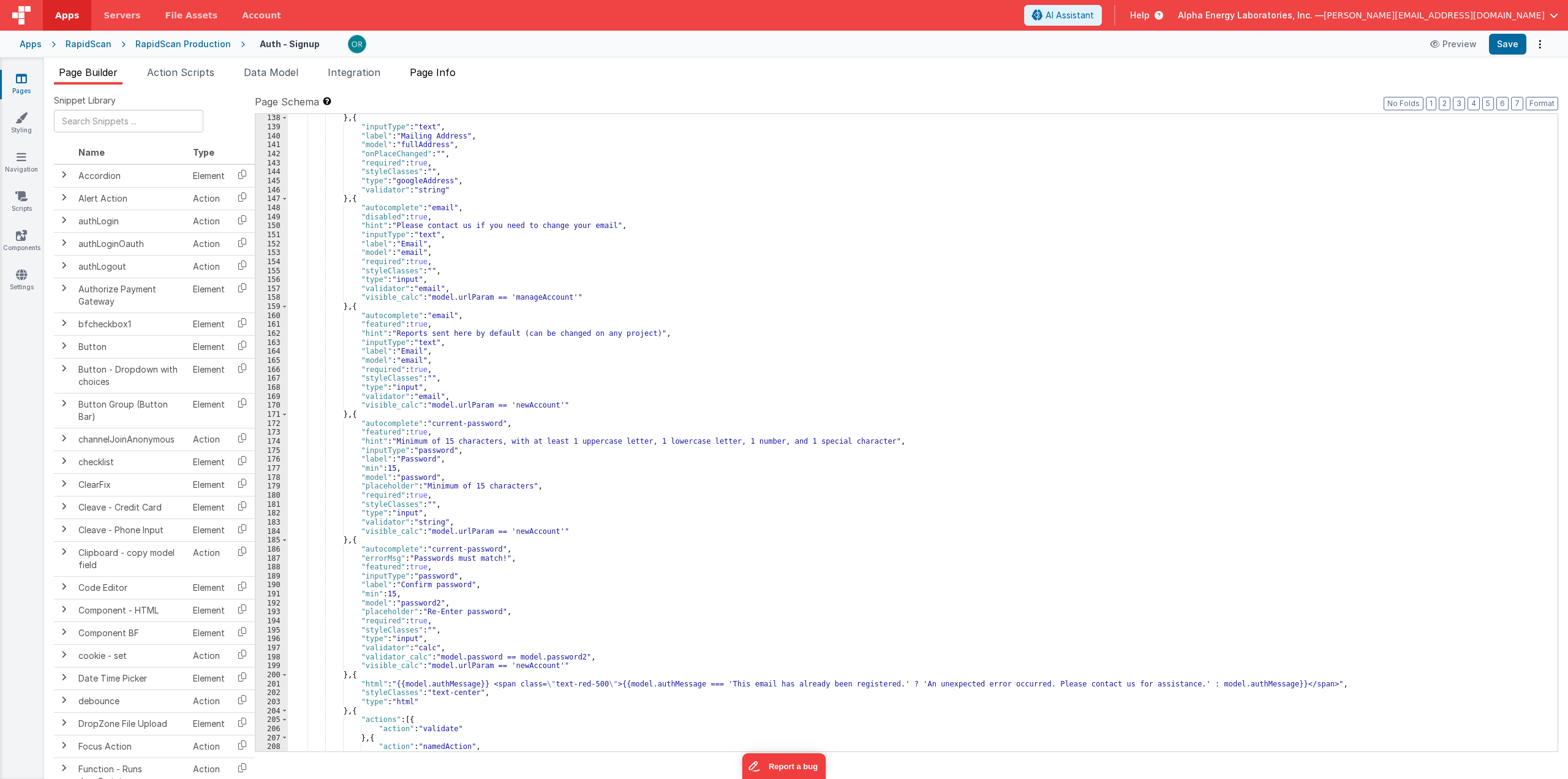
click at [426, 66] on span "Page Info" at bounding box center [432, 72] width 46 height 13
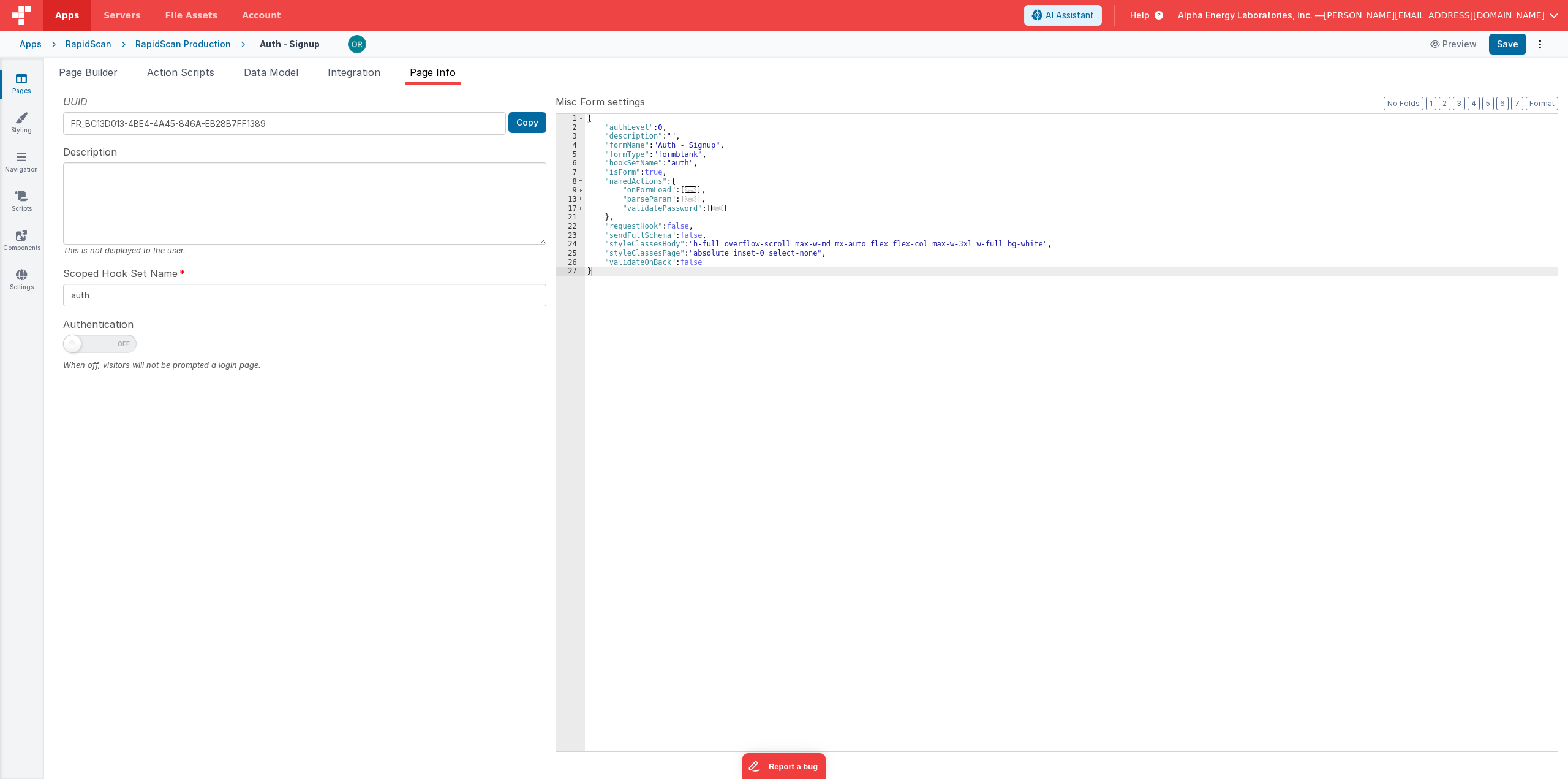
click at [188, 45] on div "RapidScan Production" at bounding box center [183, 43] width 95 height 13
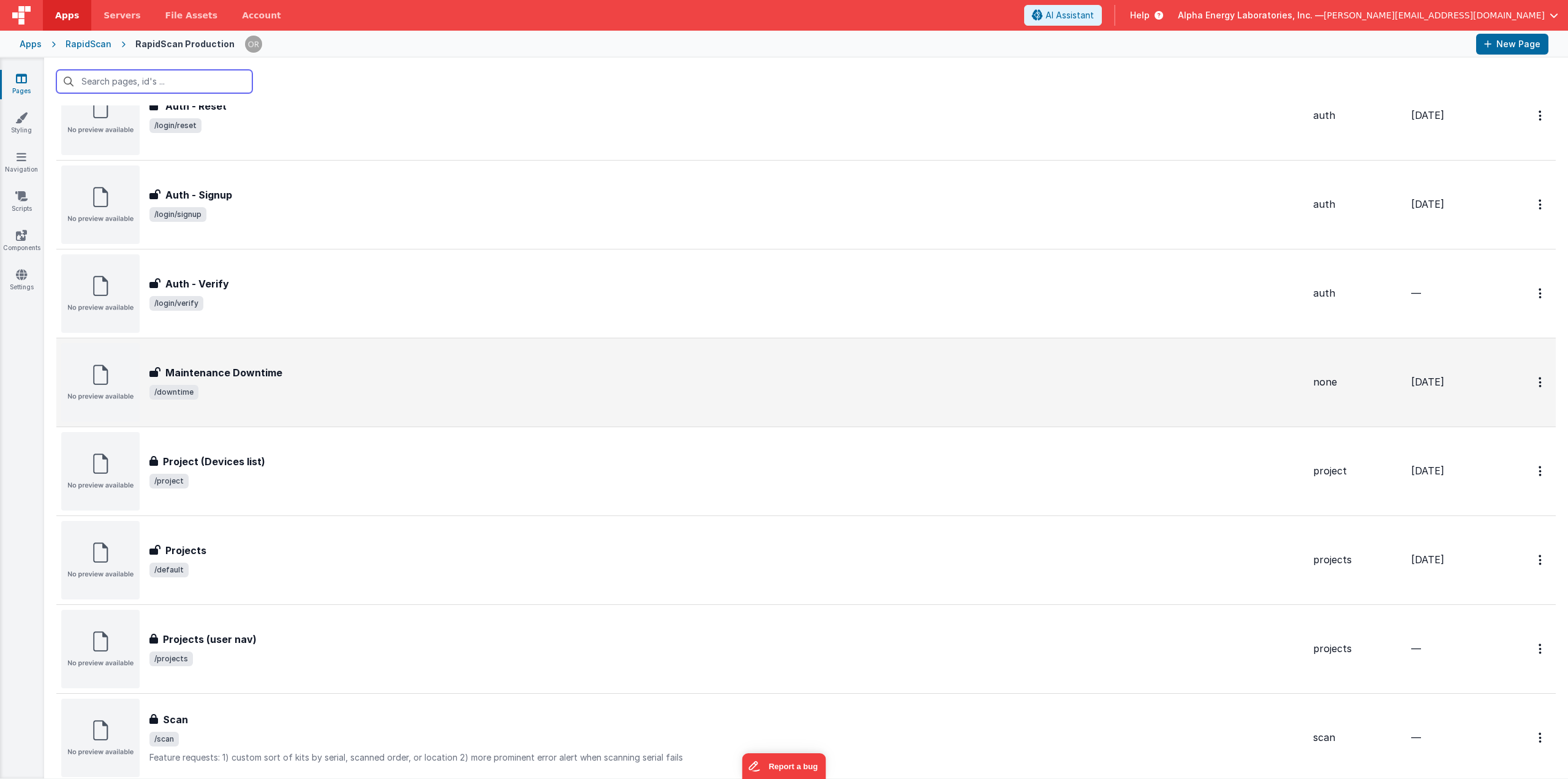
scroll to position [487, 0]
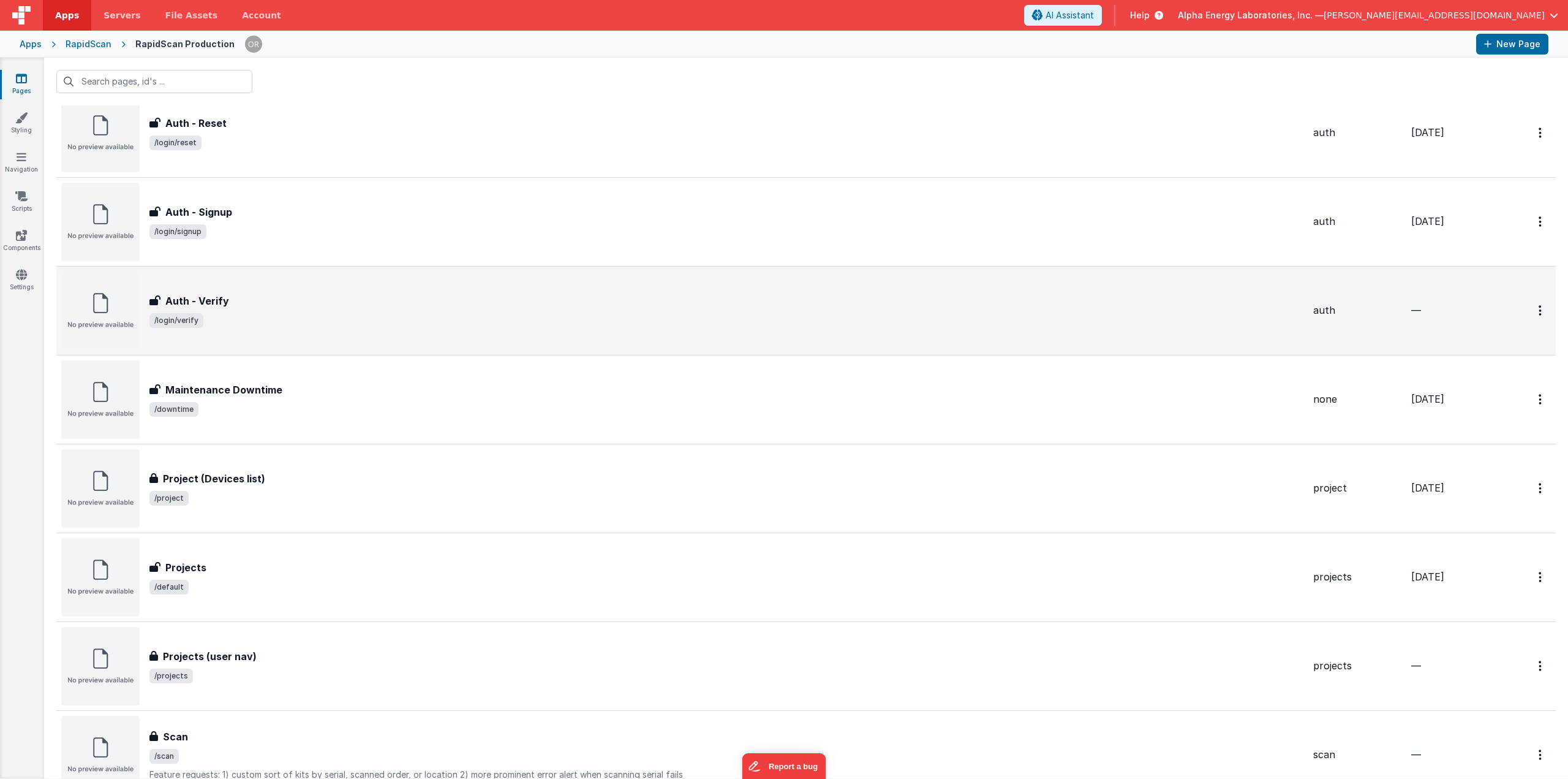
click at [390, 293] on div "Auth - Verify" at bounding box center [726, 301] width 1153 height 15
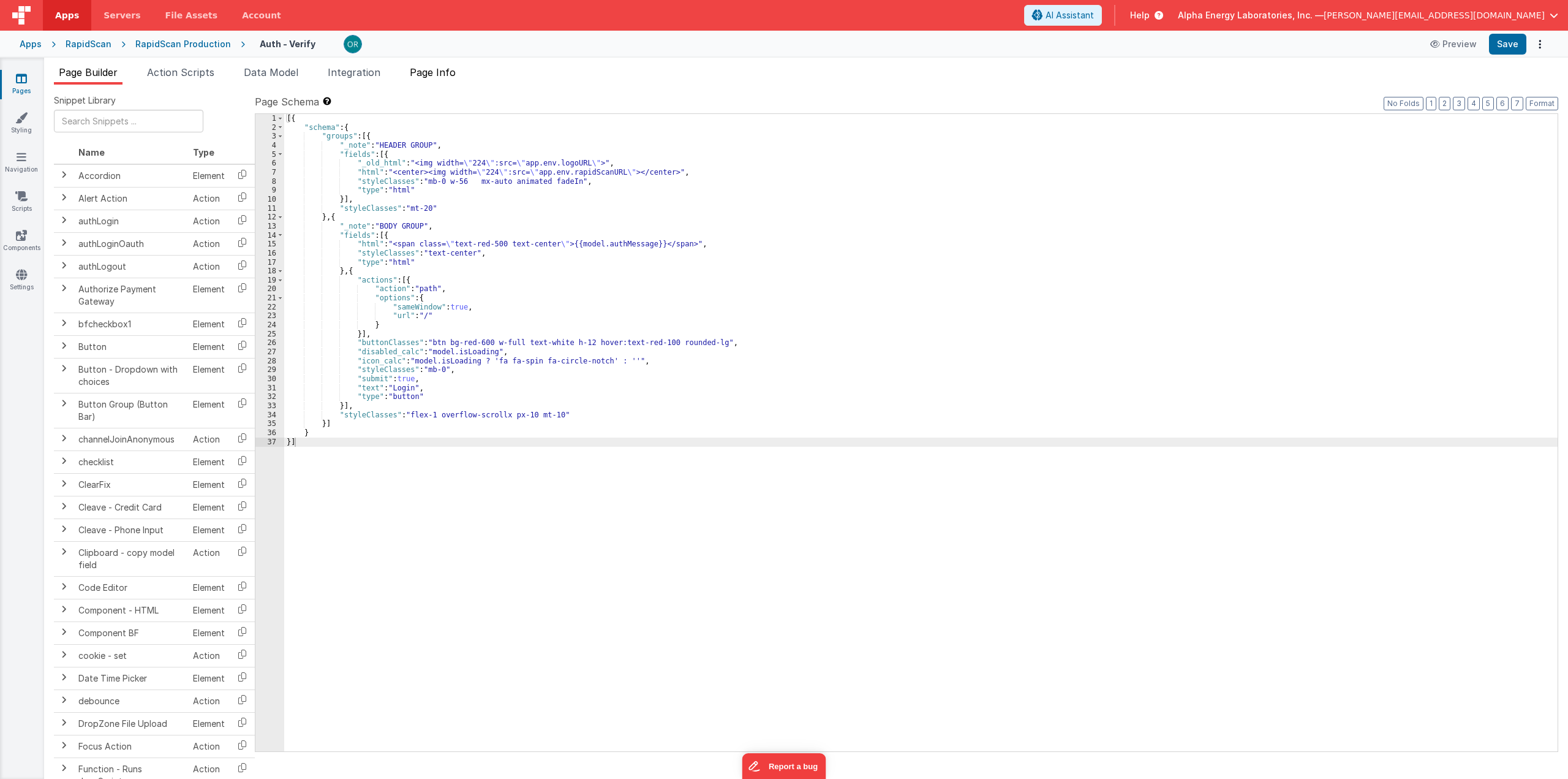
click at [450, 79] on li "Page Info" at bounding box center [432, 74] width 56 height 19
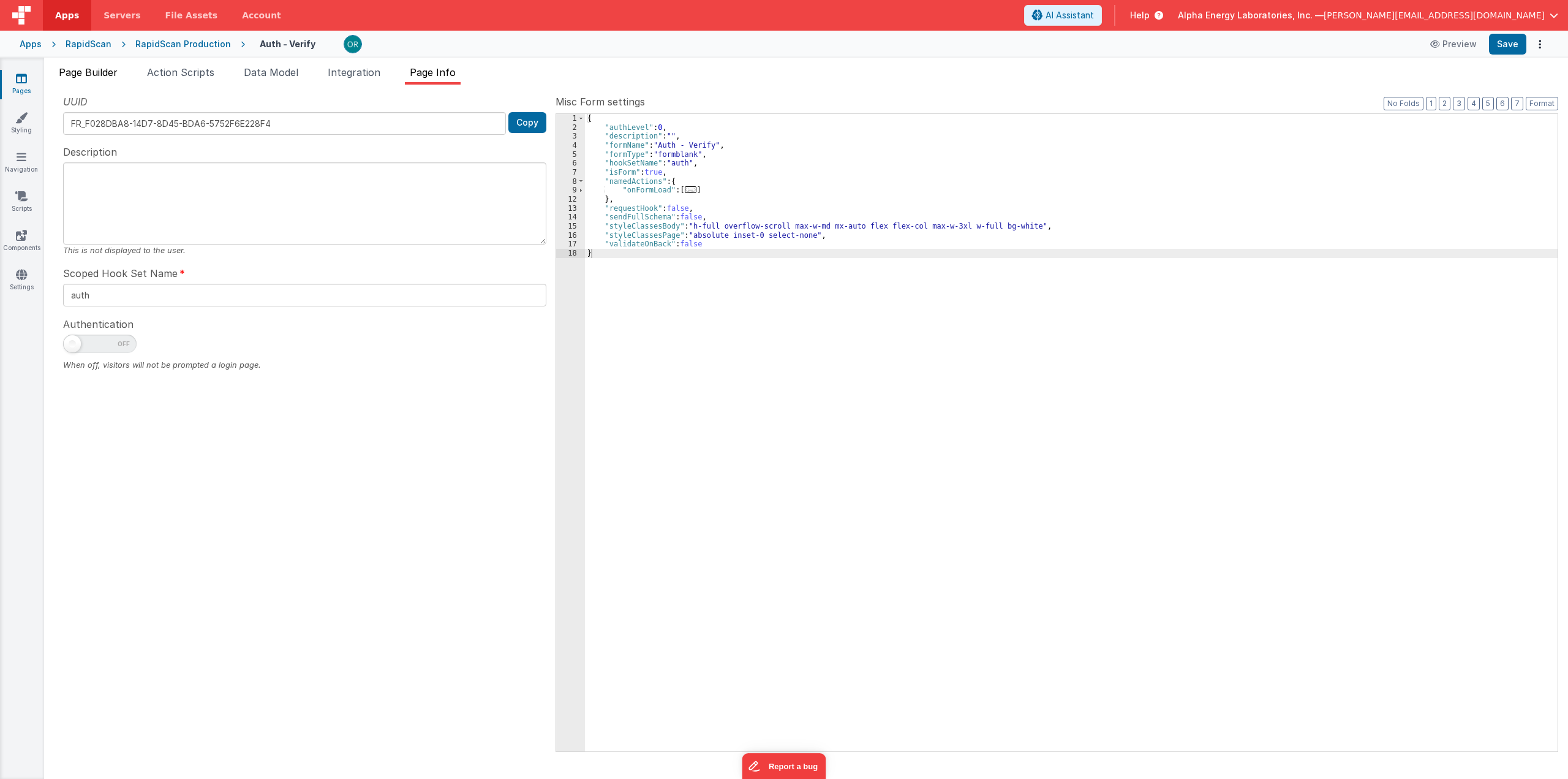
click at [99, 75] on span "Page Builder" at bounding box center [88, 72] width 58 height 13
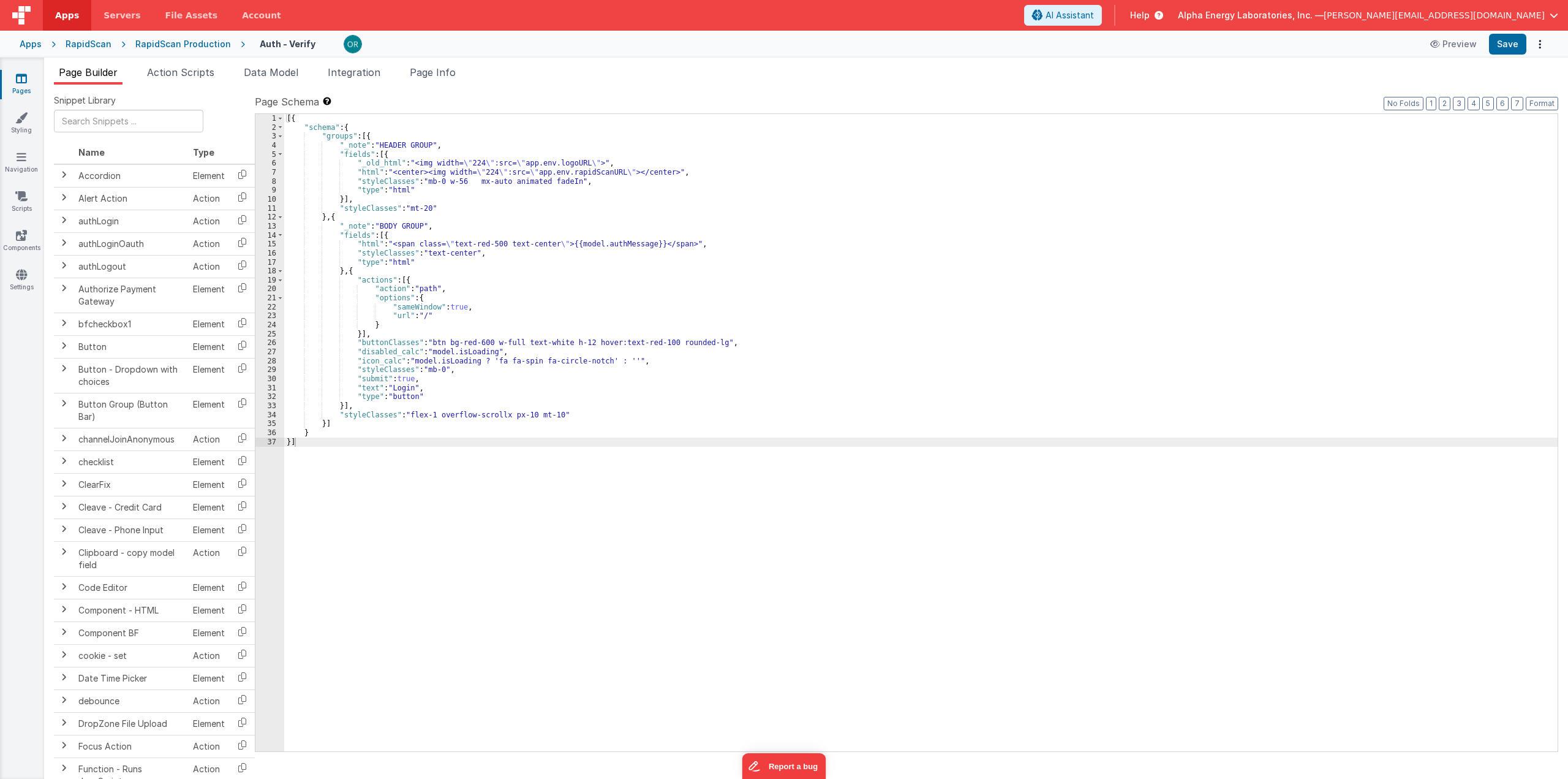
click at [188, 40] on div "RapidScan Production" at bounding box center [183, 43] width 95 height 13
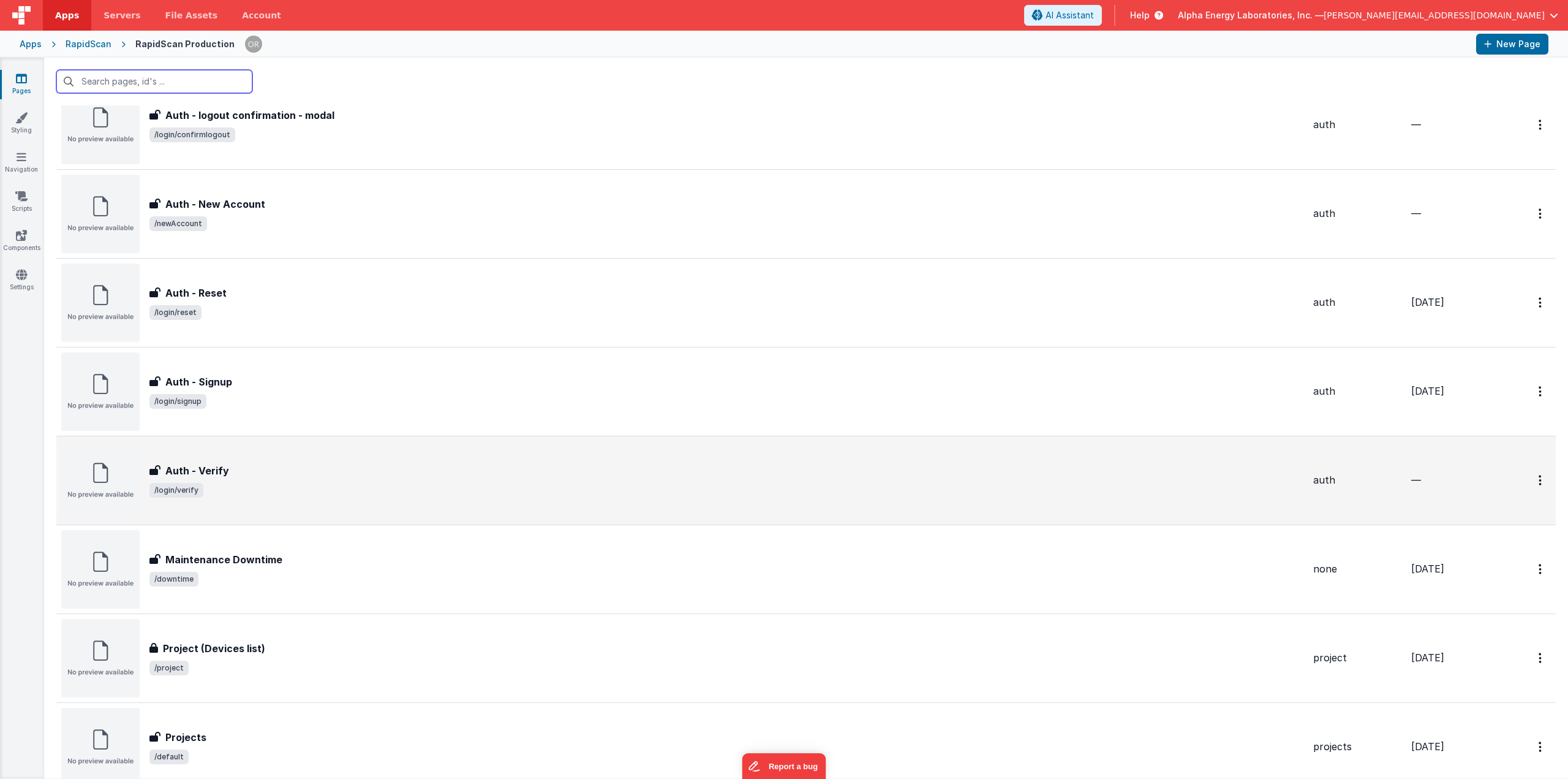
scroll to position [337, 0]
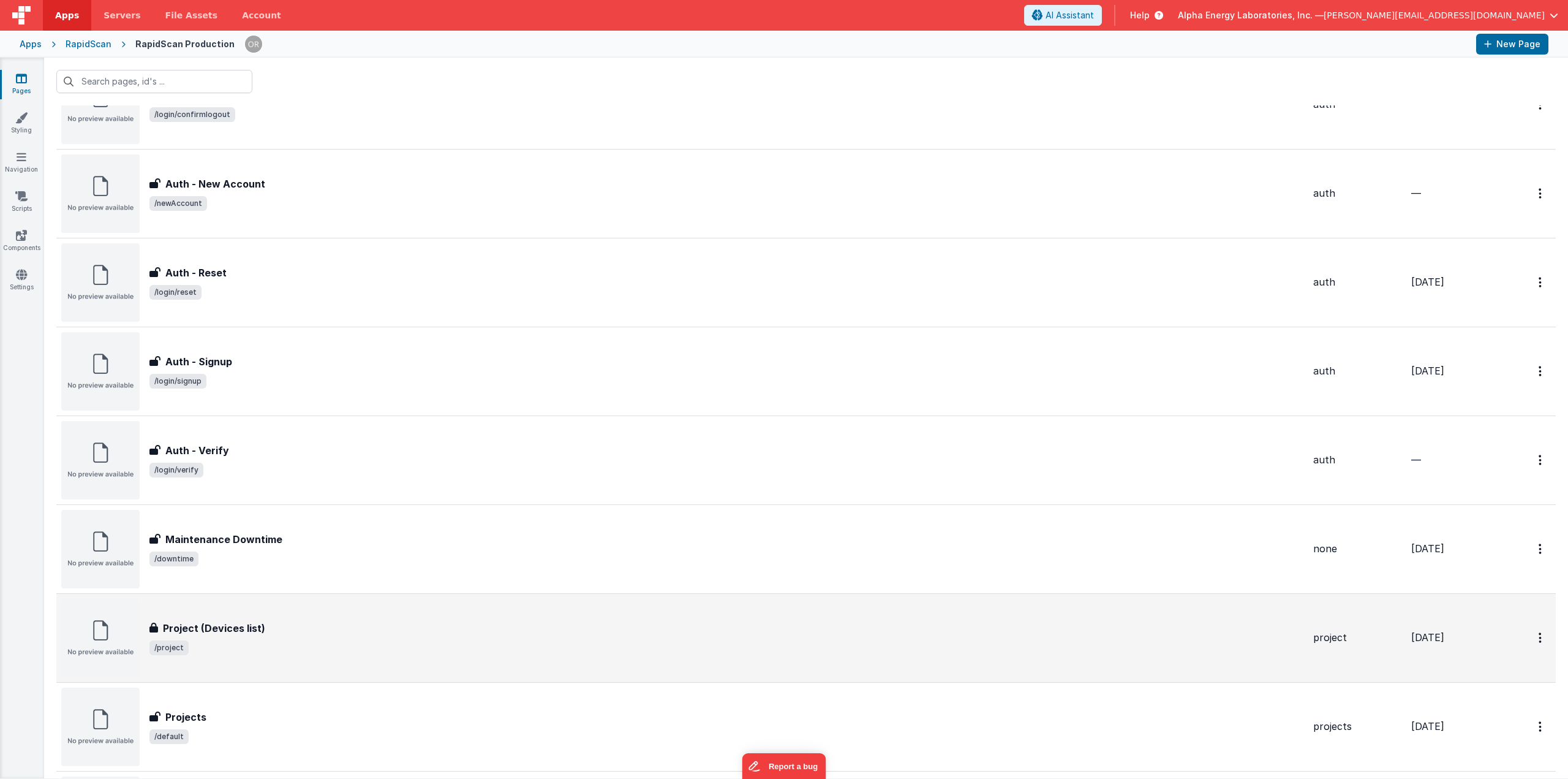
click at [297, 625] on div "Project (Devices list)" at bounding box center [726, 628] width 1153 height 15
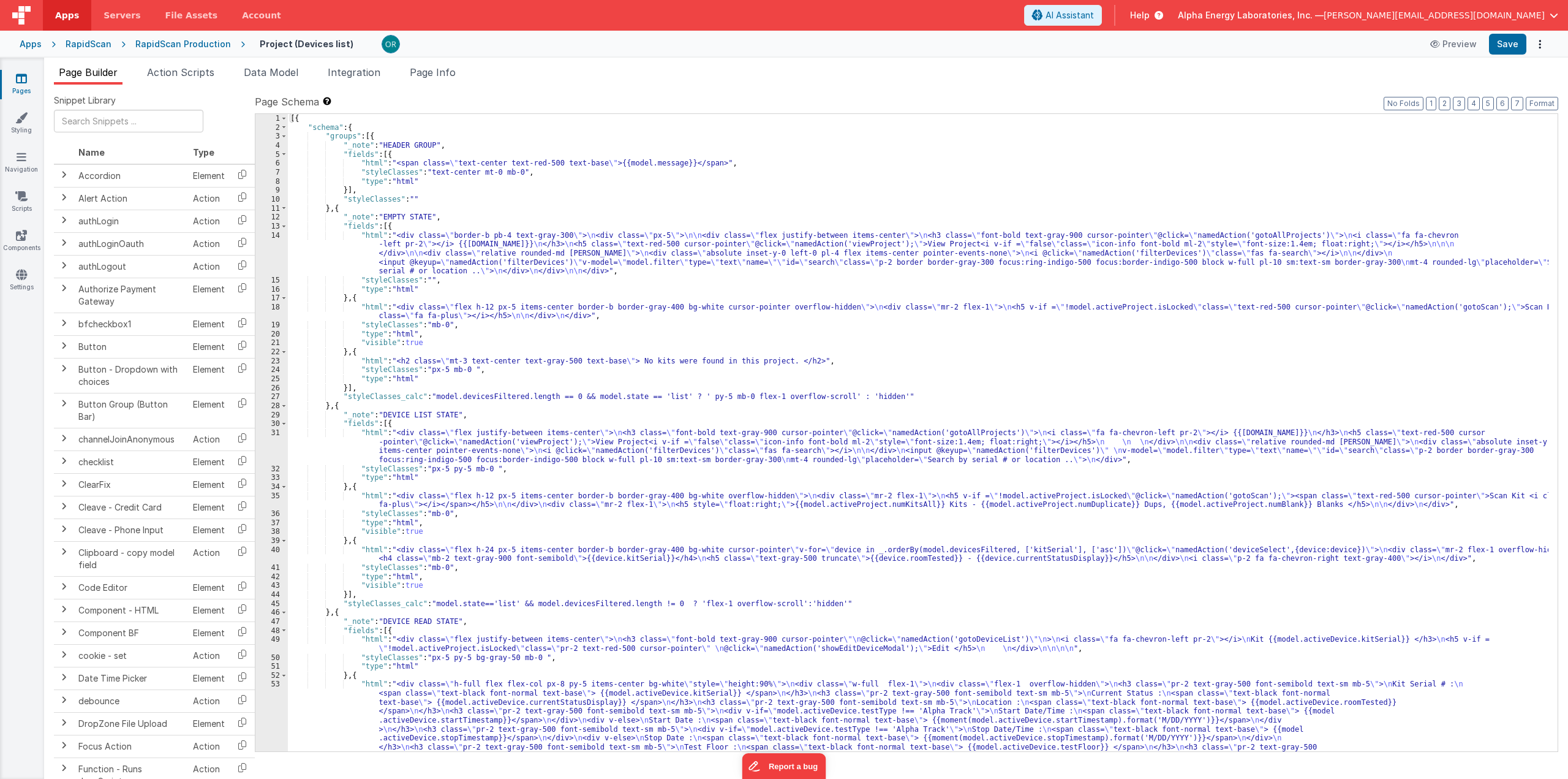
click at [456, 64] on div "Page Builder Action Scripts Data Model Integration Page Info Snippet Library Na…" at bounding box center [806, 418] width 1524 height 721
click at [452, 72] on span "Page Info" at bounding box center [432, 72] width 46 height 13
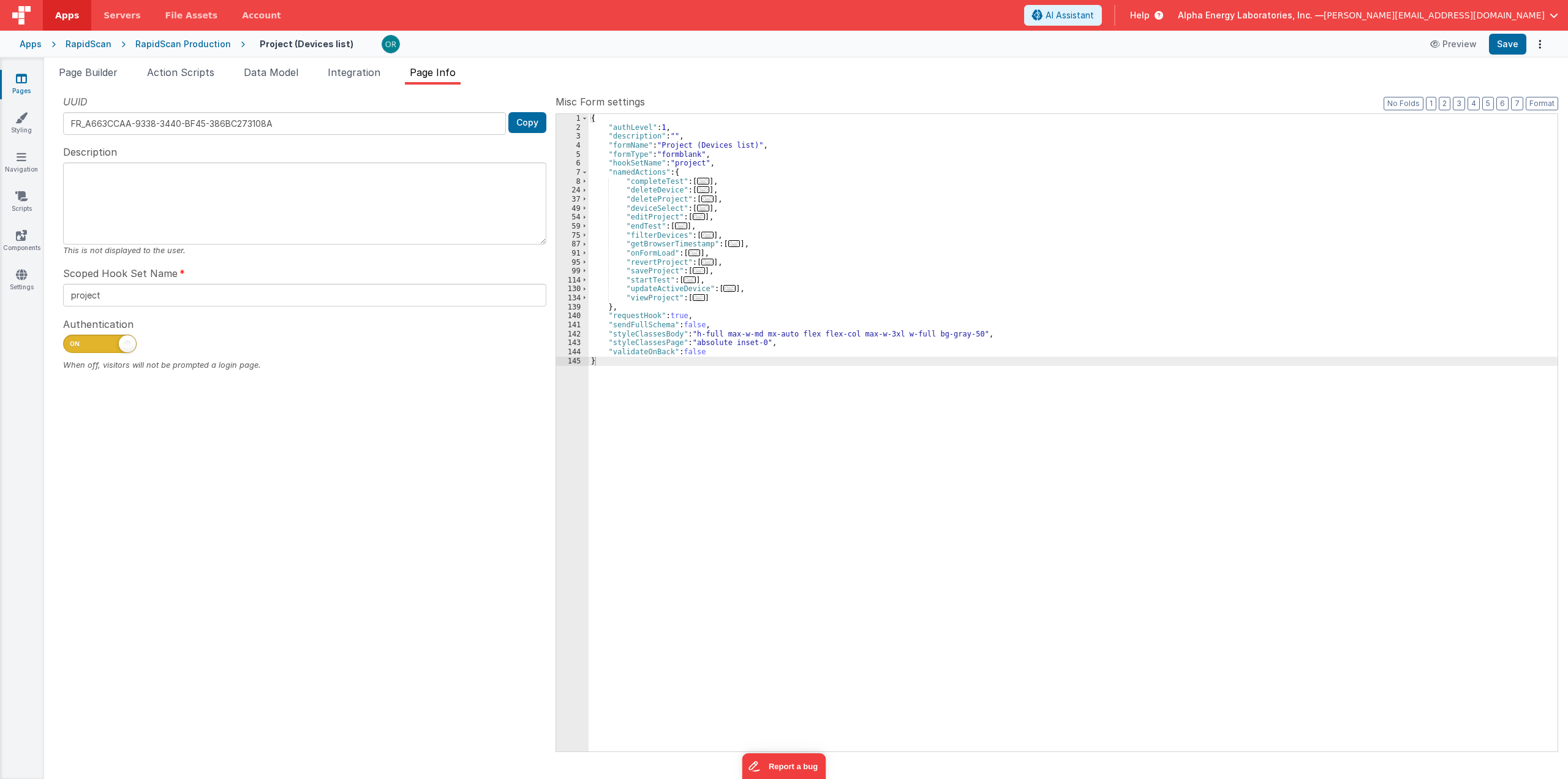
click at [189, 46] on div "RapidScan Production" at bounding box center [183, 43] width 95 height 13
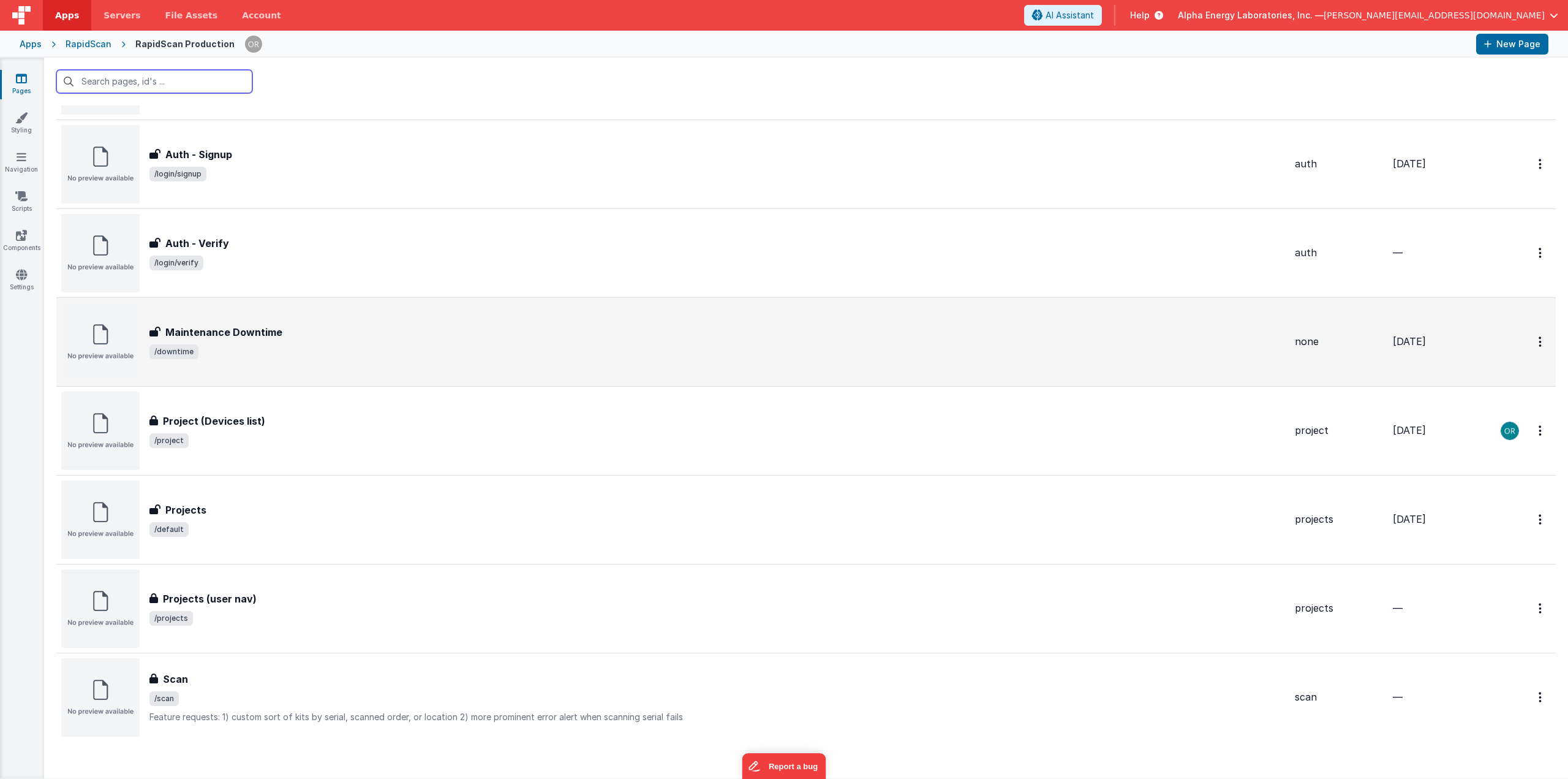
scroll to position [563, 0]
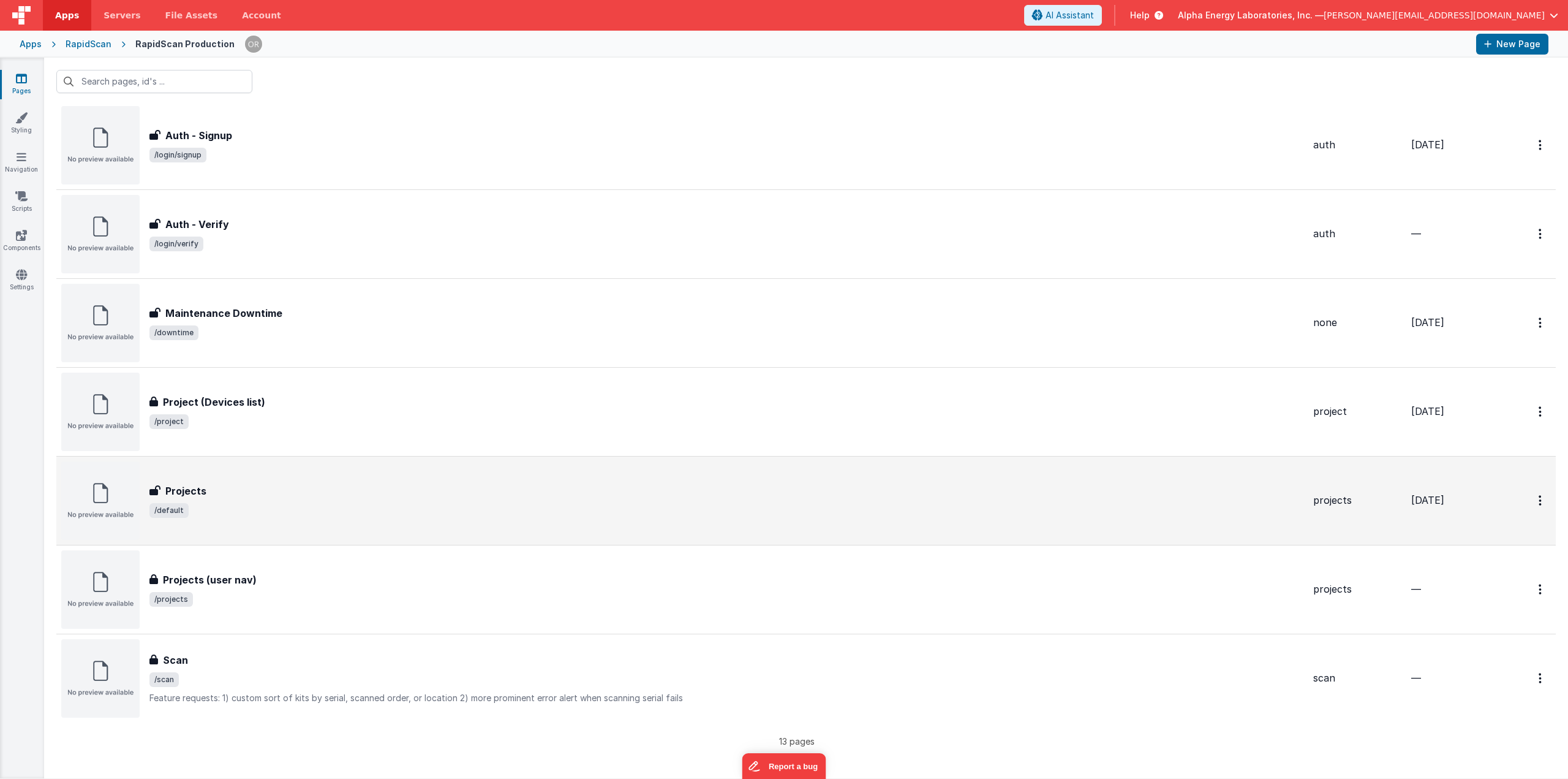
click at [307, 489] on div "Projects" at bounding box center [726, 491] width 1153 height 15
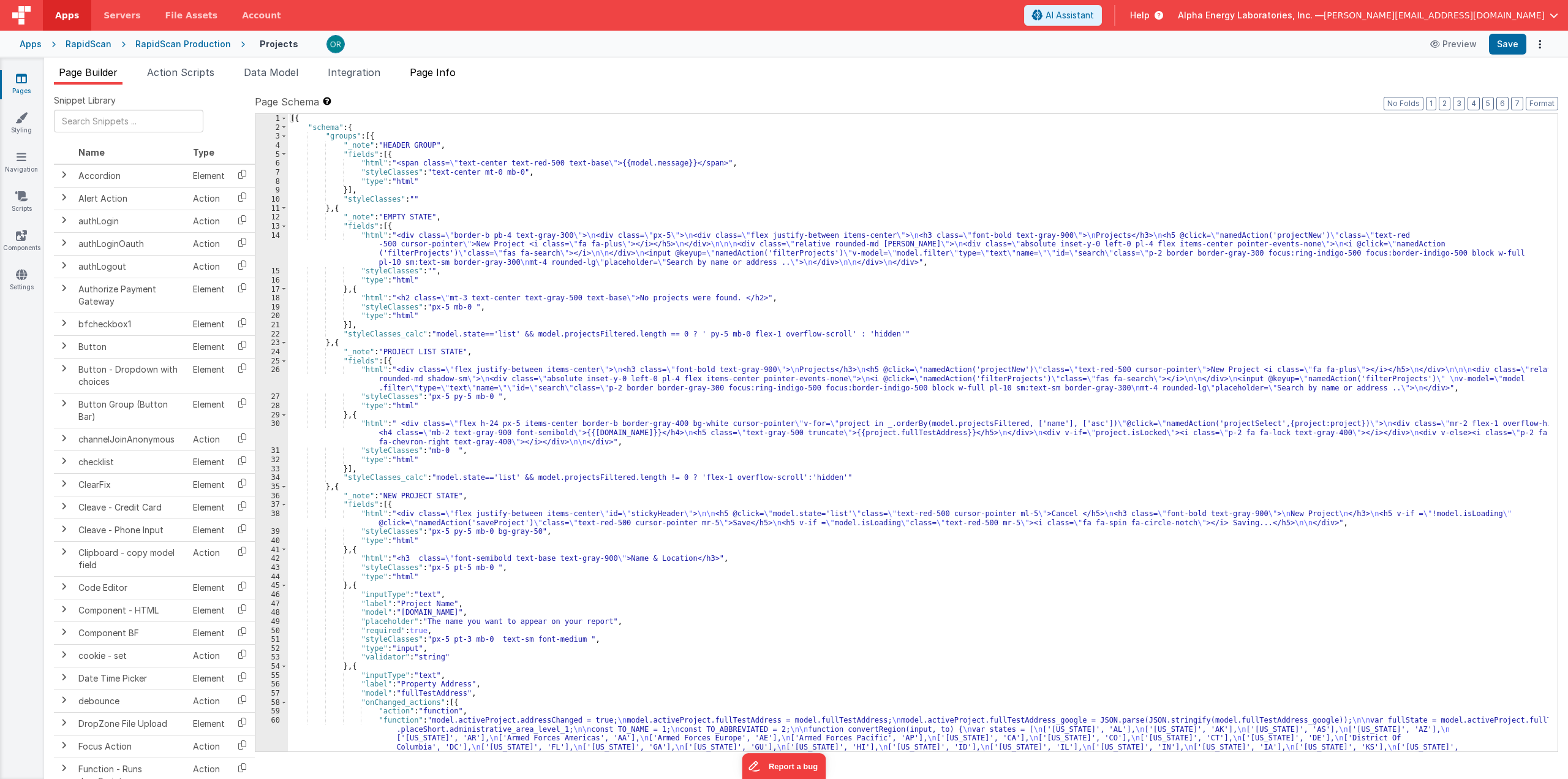
click at [422, 75] on span "Page Info" at bounding box center [432, 72] width 46 height 13
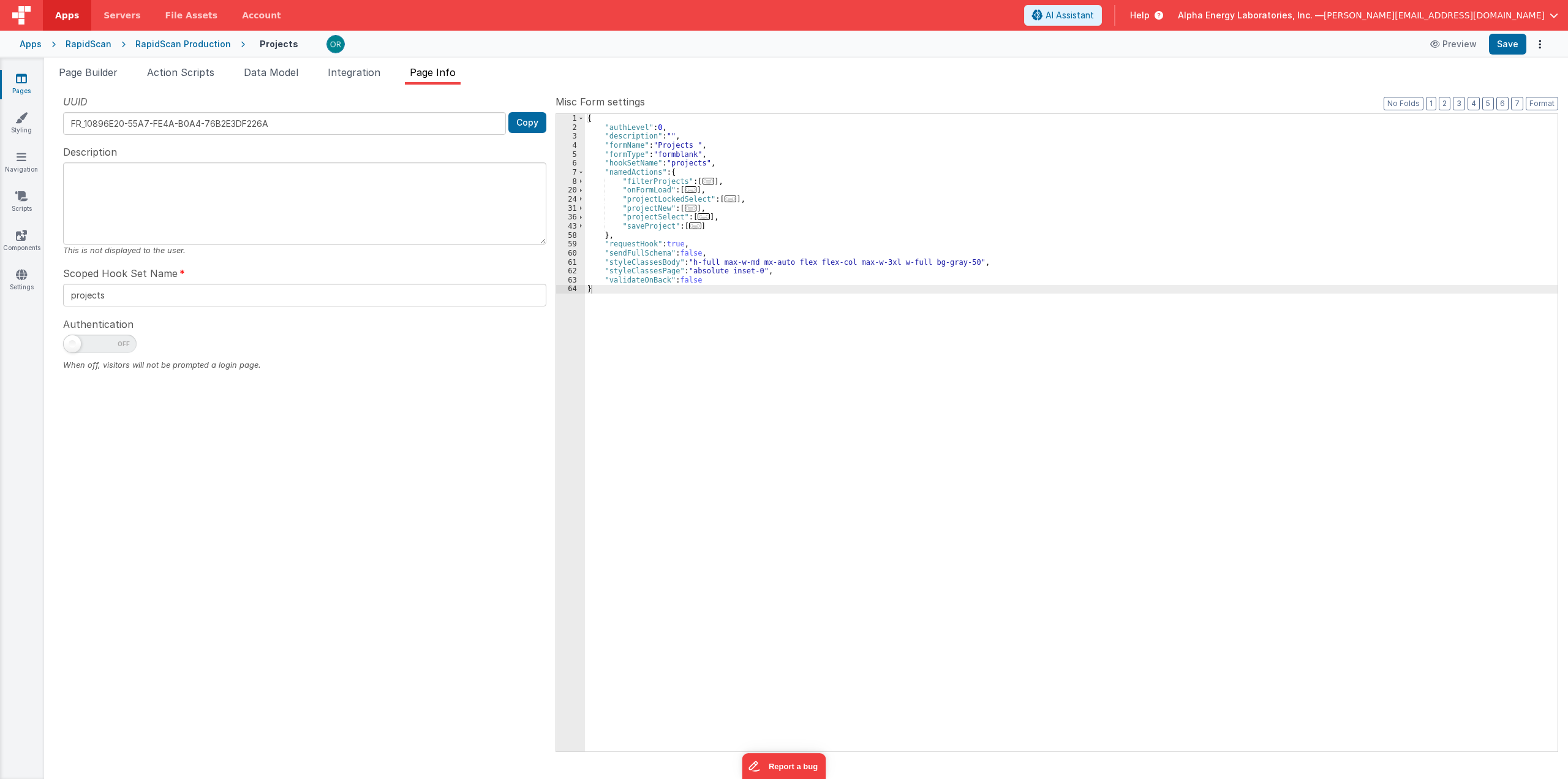
click at [107, 340] on span at bounding box center [100, 344] width 73 height 18
click at [73, 340] on input "checkbox" at bounding box center [68, 342] width 10 height 10
checkbox input "true"
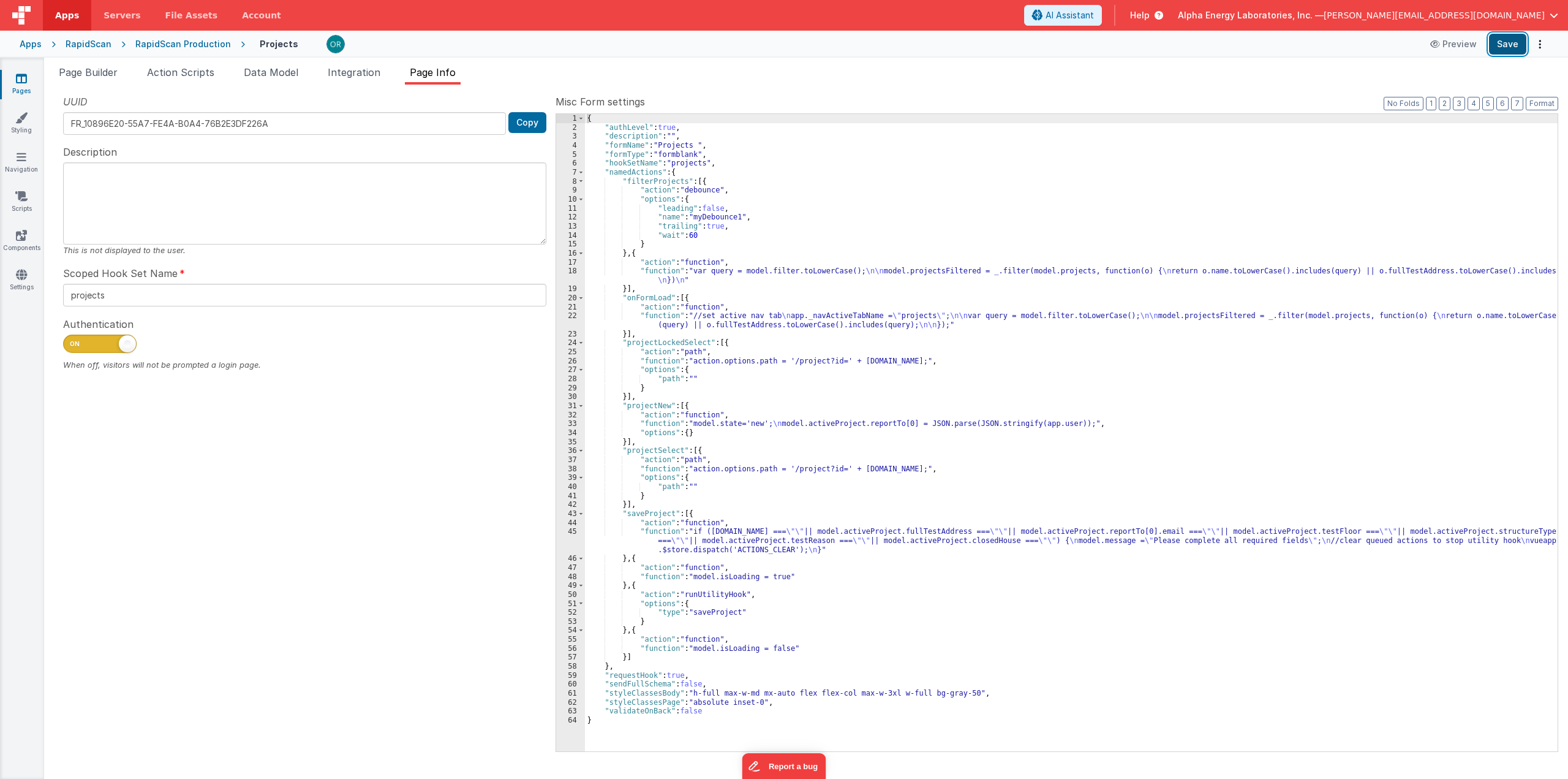
click at [1503, 52] on button "Save" at bounding box center [1507, 43] width 38 height 21
click at [201, 552] on div "UUID FR_10896E20-55A7-FE4A-B0A4-76B2E3DF226A Copy Description This is not displ…" at bounding box center [305, 422] width 502 height 656
